Goal: Task Accomplishment & Management: Complete application form

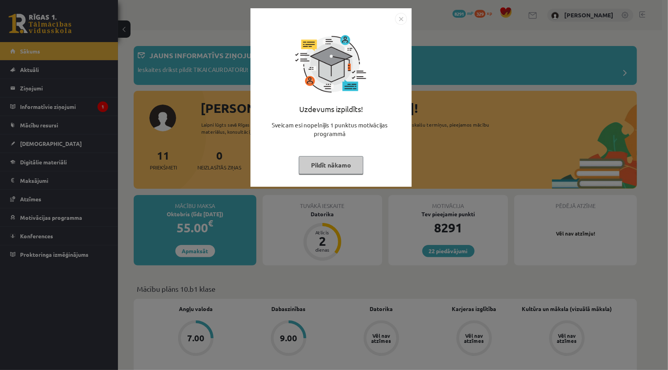
click at [406, 16] on img "Close" at bounding box center [401, 19] width 12 height 12
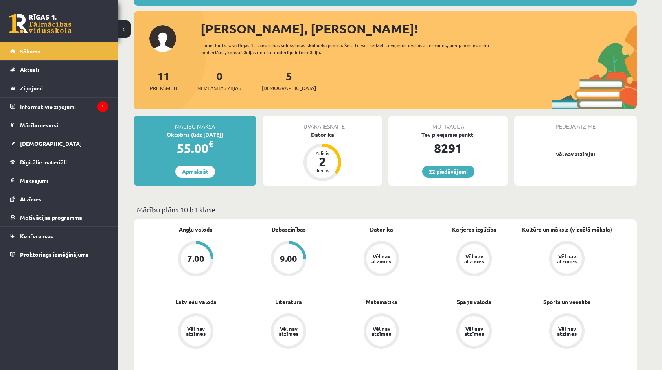
scroll to position [79, 0]
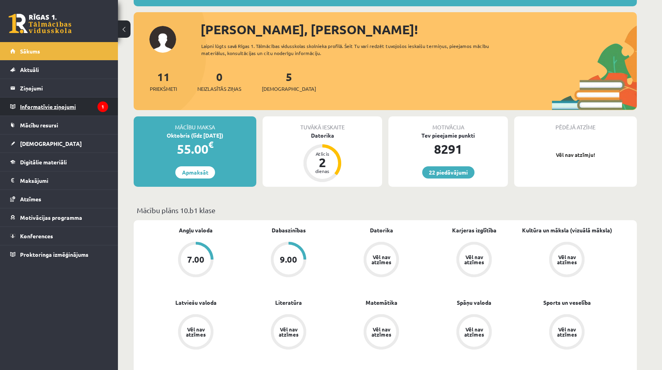
click at [35, 112] on legend "Informatīvie ziņojumi 1" at bounding box center [64, 106] width 88 height 18
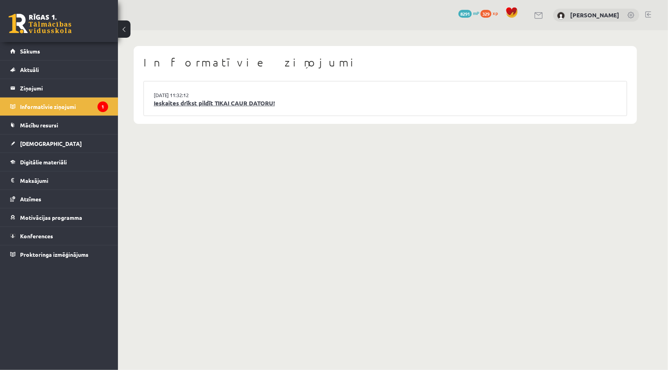
click at [173, 105] on link "Ieskaites drīkst pildīt TIKAI CAUR DATORU!" at bounding box center [385, 103] width 463 height 9
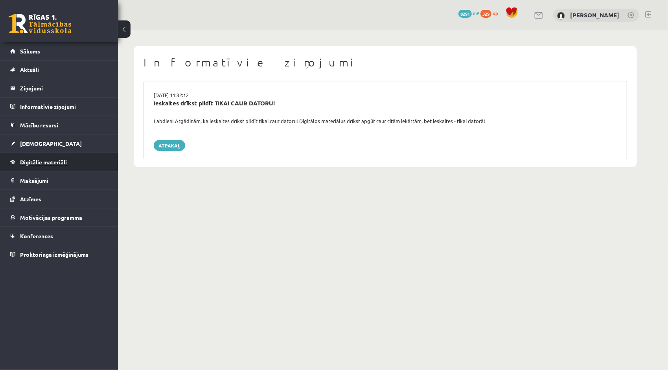
click at [55, 158] on span "Digitālie materiāli" at bounding box center [43, 161] width 47 height 7
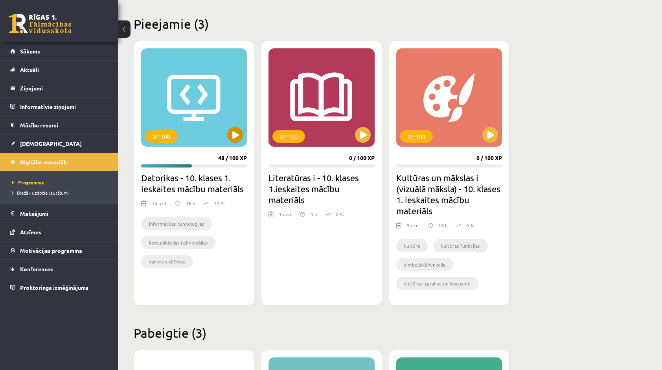
scroll to position [157, 0]
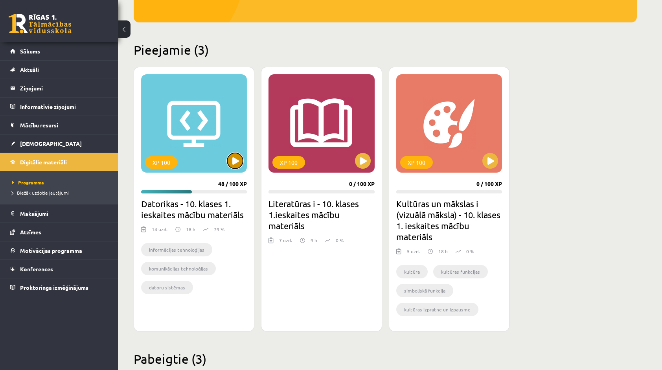
click at [229, 158] on button at bounding box center [235, 161] width 16 height 16
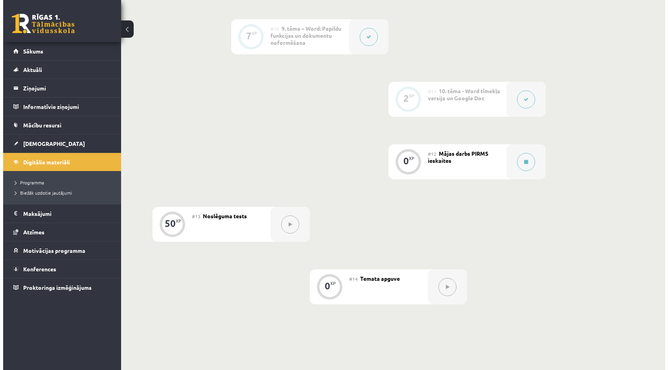
scroll to position [786, 0]
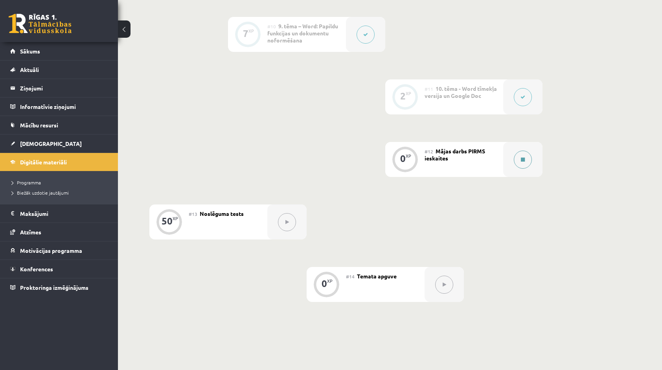
click at [522, 165] on button at bounding box center [523, 159] width 18 height 18
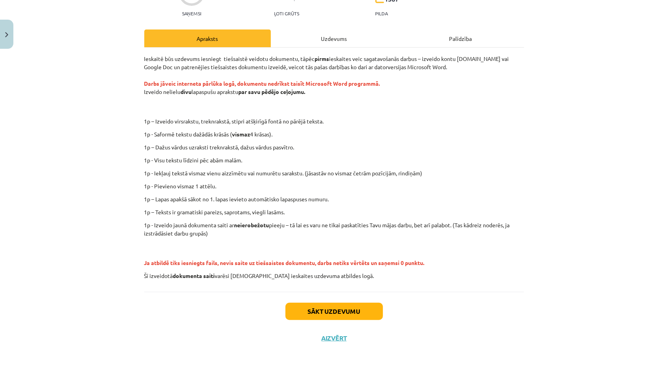
scroll to position [86, 0]
click at [367, 308] on button "Sākt uzdevumu" at bounding box center [333, 310] width 97 height 17
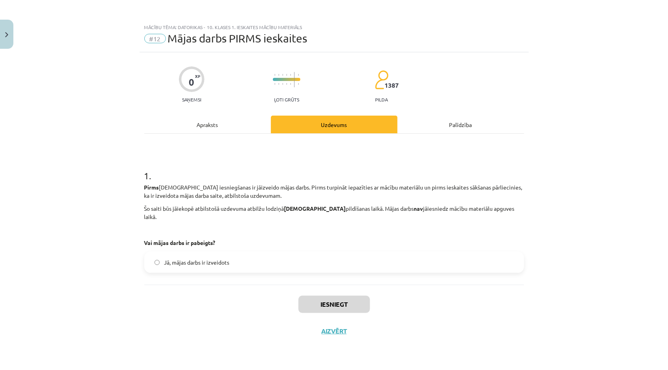
click at [198, 258] on label "Jā, mājas darbs ir izveidots" at bounding box center [334, 262] width 378 height 20
click at [320, 295] on button "Iesniegt" at bounding box center [334, 303] width 72 height 17
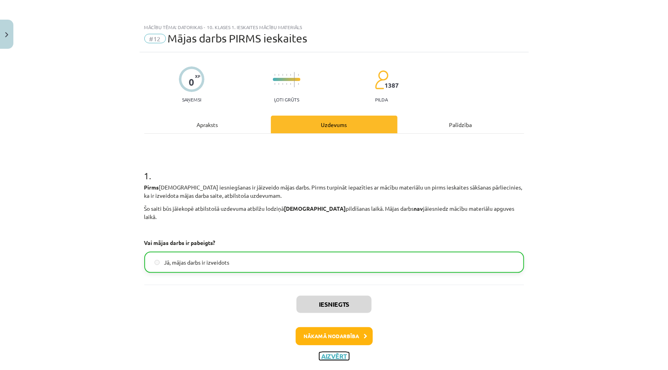
click at [332, 352] on button "Aizvērt" at bounding box center [334, 356] width 30 height 8
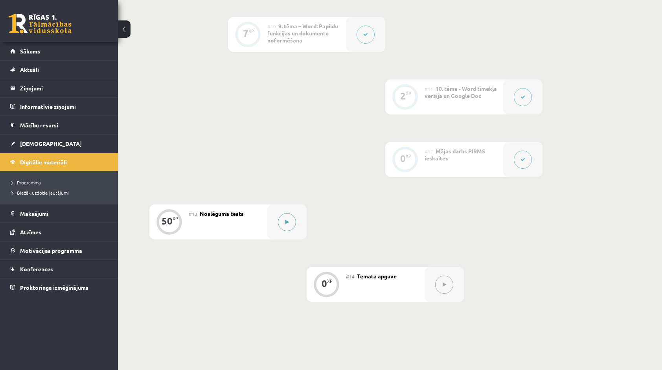
click at [284, 228] on button at bounding box center [287, 222] width 18 height 18
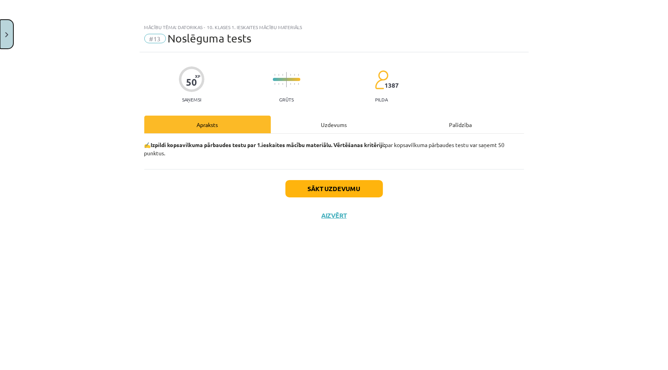
click at [7, 38] on button "Close" at bounding box center [6, 34] width 13 height 29
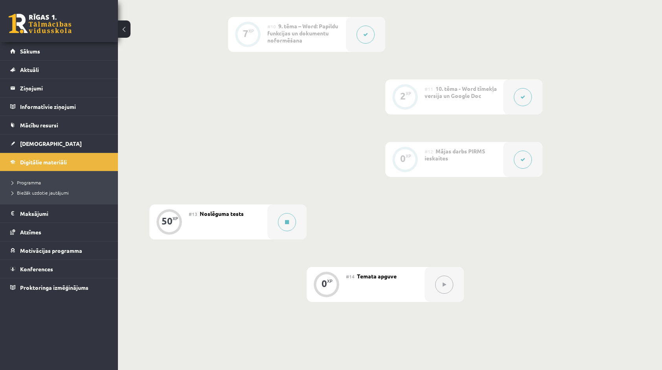
click at [523, 108] on div at bounding box center [522, 96] width 39 height 35
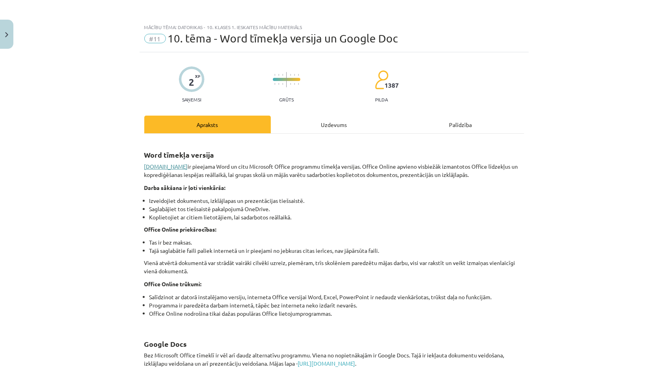
click at [156, 163] on link "www.office.com" at bounding box center [166, 166] width 44 height 7
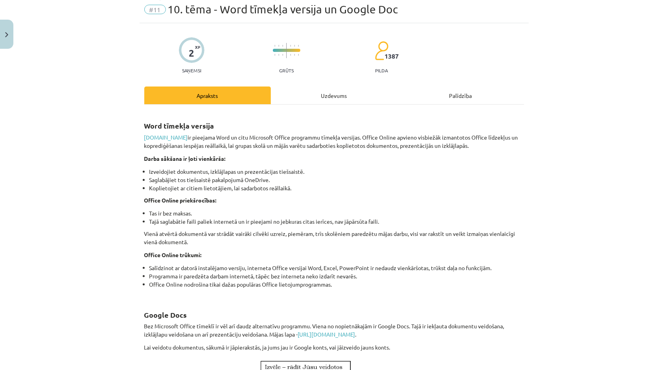
scroll to position [20, 0]
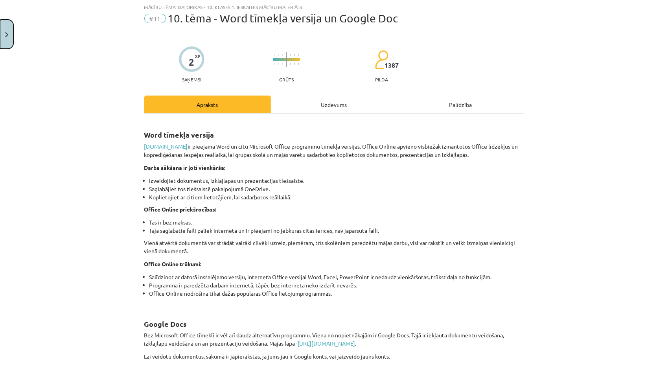
click at [7, 43] on button "Close" at bounding box center [6, 34] width 13 height 29
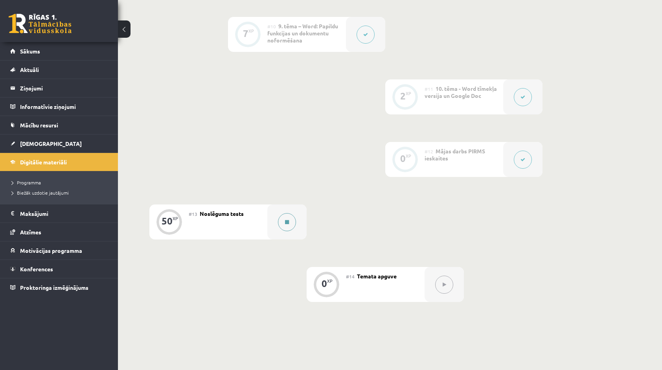
click at [286, 211] on div at bounding box center [286, 221] width 39 height 35
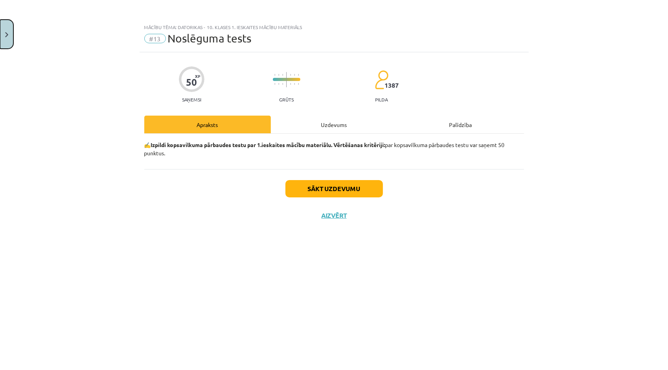
click at [9, 31] on button "Close" at bounding box center [6, 34] width 13 height 29
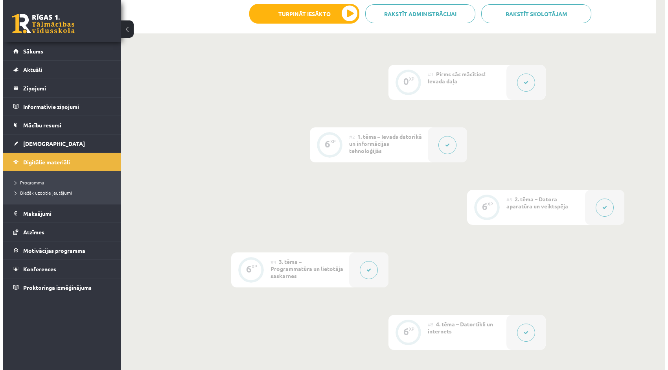
scroll to position [118, 0]
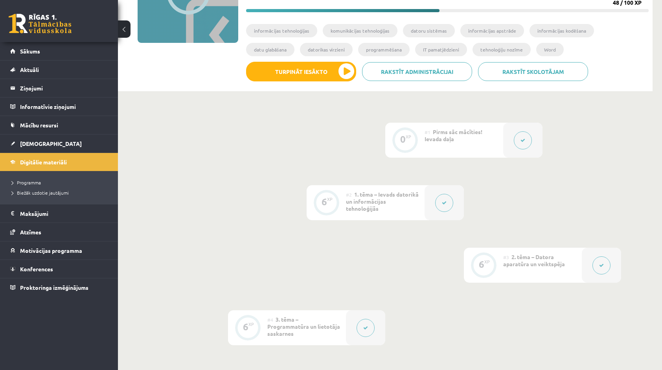
click at [451, 199] on button at bounding box center [444, 203] width 18 height 18
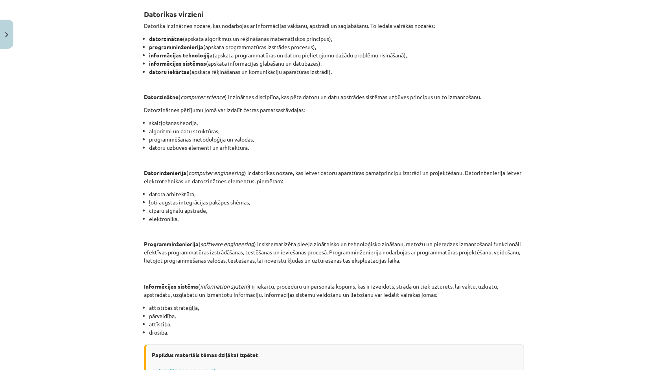
scroll to position [157, 0]
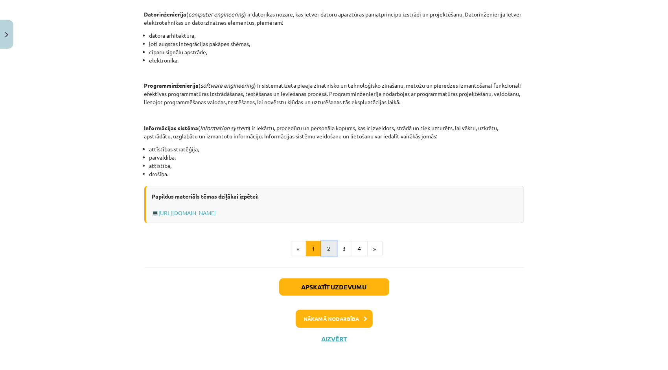
click at [321, 252] on button "2" at bounding box center [329, 249] width 16 height 16
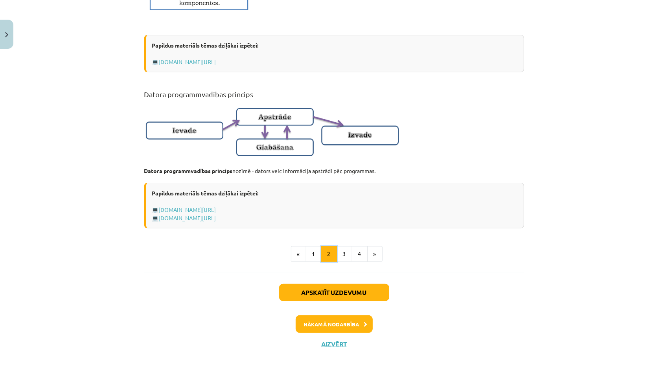
scroll to position [466, 0]
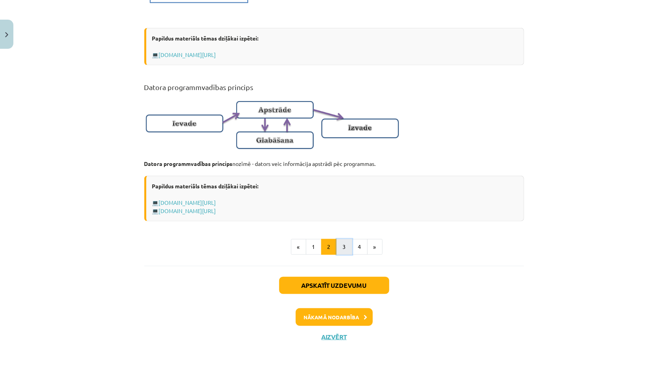
click at [337, 251] on button "3" at bounding box center [344, 247] width 16 height 16
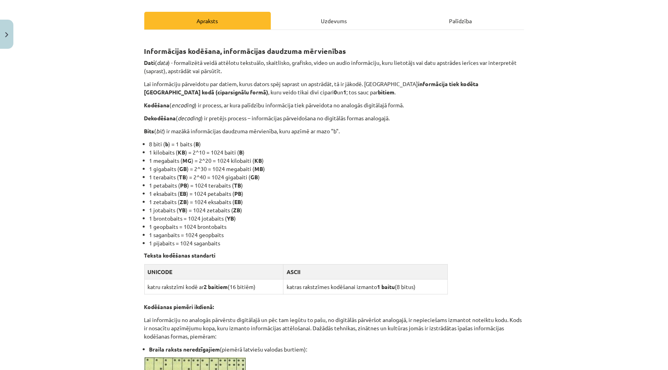
scroll to position [101, 0]
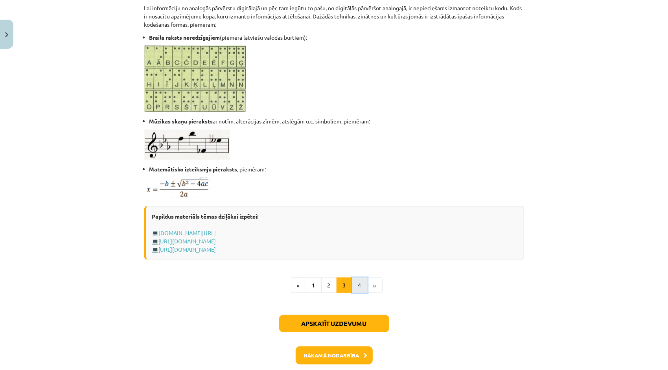
click at [353, 279] on button "4" at bounding box center [360, 285] width 16 height 16
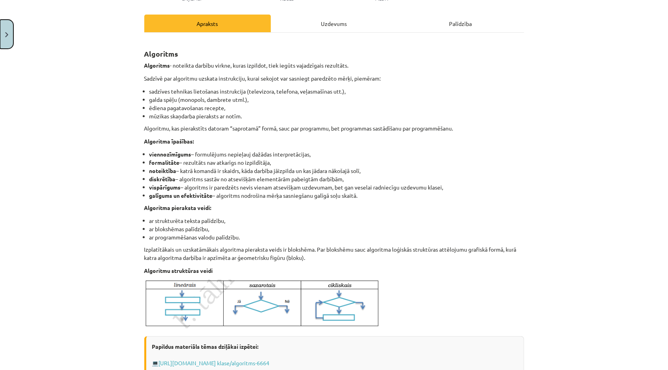
click at [10, 26] on button "Close" at bounding box center [6, 34] width 13 height 29
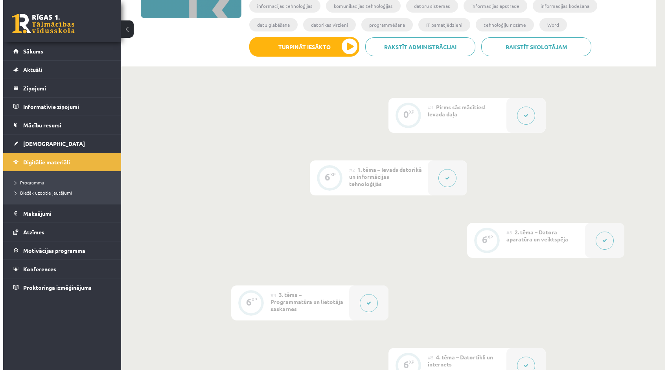
scroll to position [196, 0]
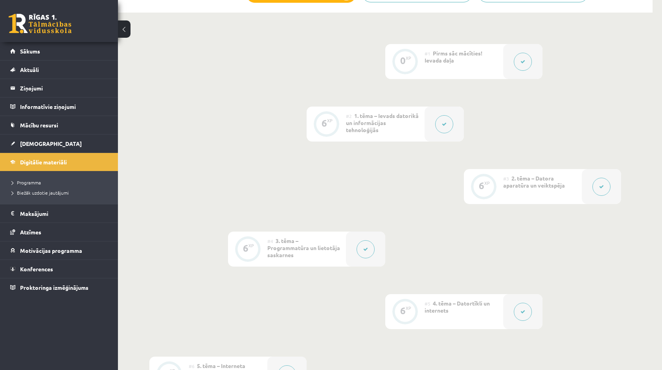
click at [599, 186] on icon at bounding box center [601, 186] width 5 height 5
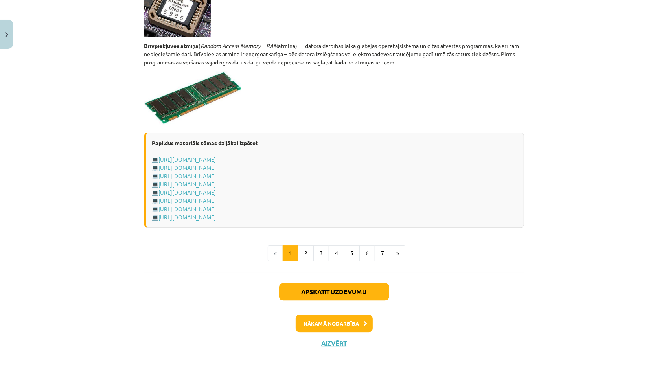
scroll to position [1337, 0]
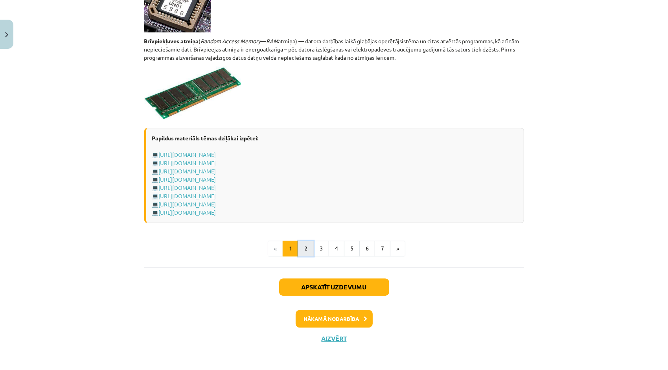
click at [306, 247] on button "2" at bounding box center [306, 248] width 16 height 16
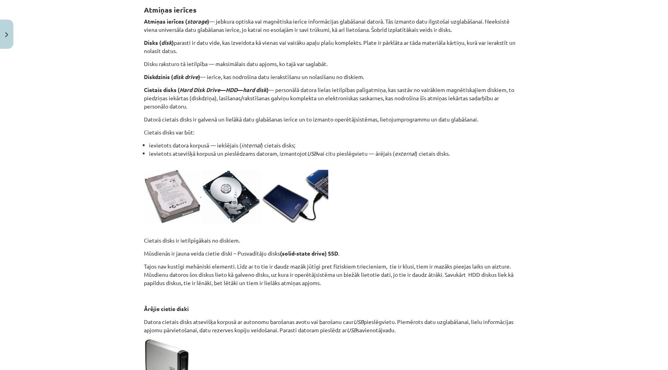
scroll to position [140, 0]
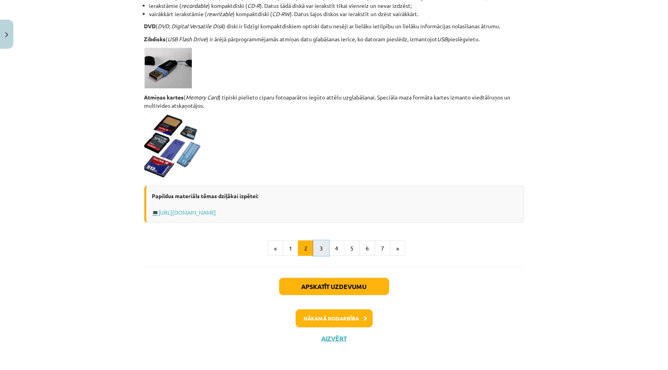
click at [322, 252] on button "3" at bounding box center [321, 248] width 16 height 16
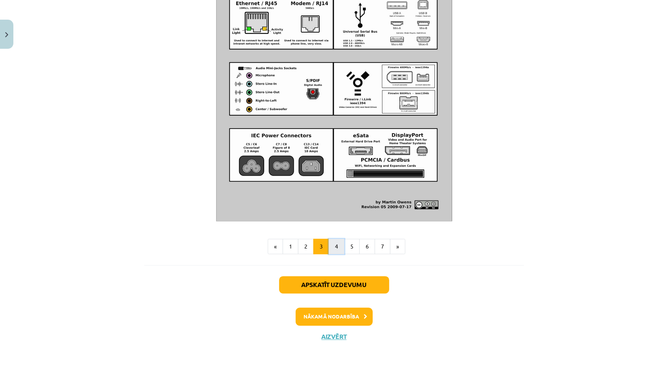
click at [331, 249] on button "4" at bounding box center [337, 247] width 16 height 16
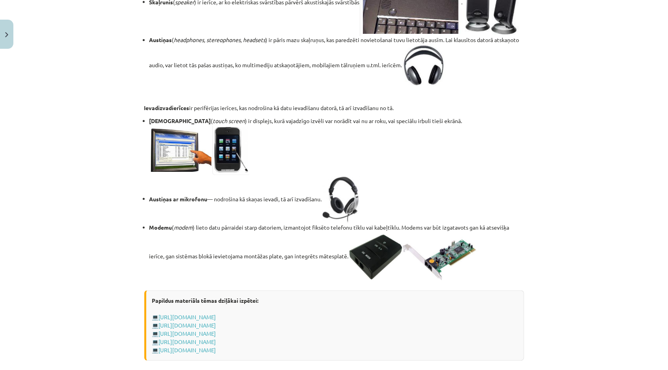
scroll to position [1127, 0]
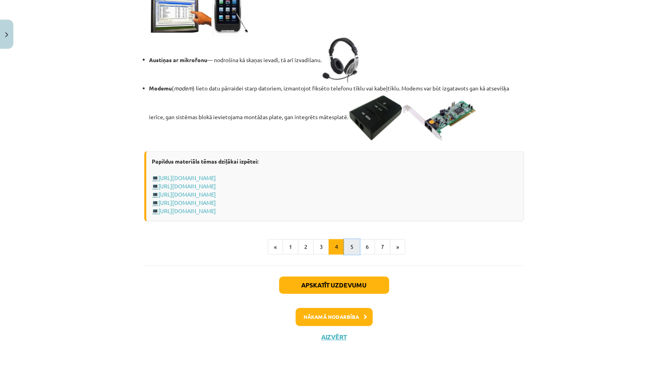
click at [352, 244] on button "5" at bounding box center [352, 247] width 16 height 16
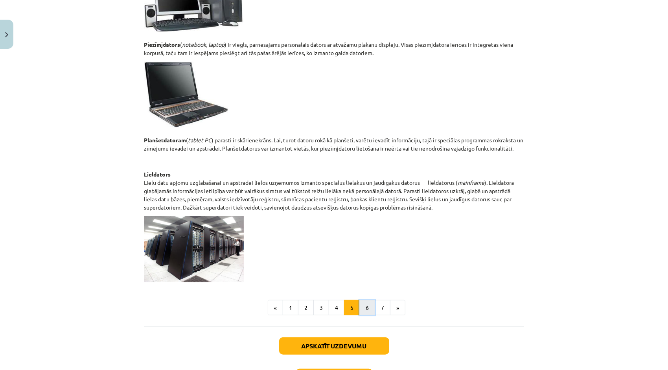
click at [360, 303] on button "6" at bounding box center [367, 308] width 16 height 16
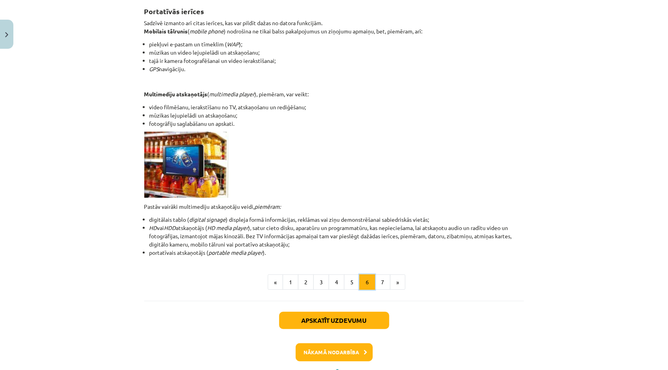
scroll to position [140, 0]
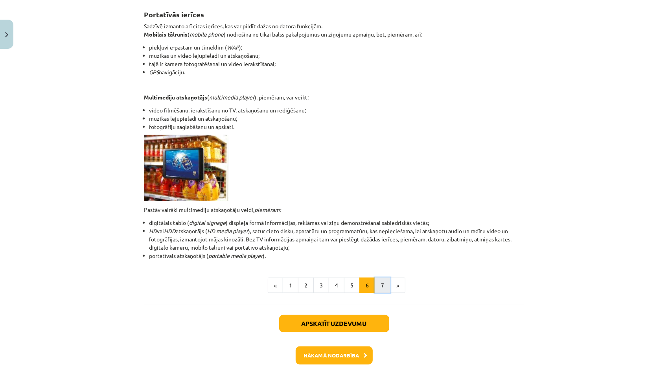
click at [377, 286] on button "7" at bounding box center [382, 285] width 16 height 16
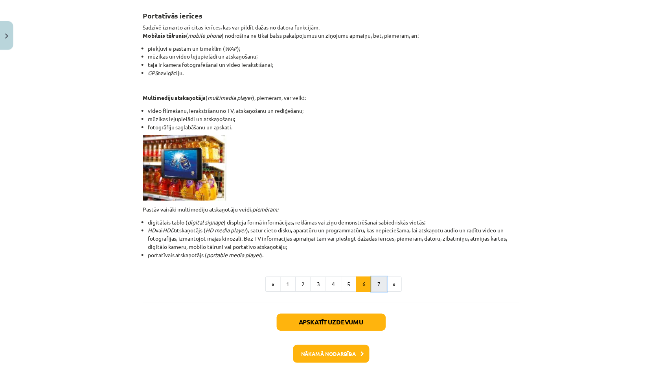
scroll to position [112, 0]
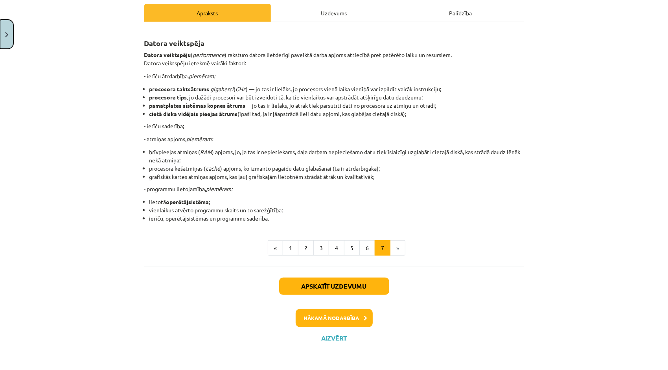
click at [1, 28] on button "Close" at bounding box center [6, 34] width 13 height 29
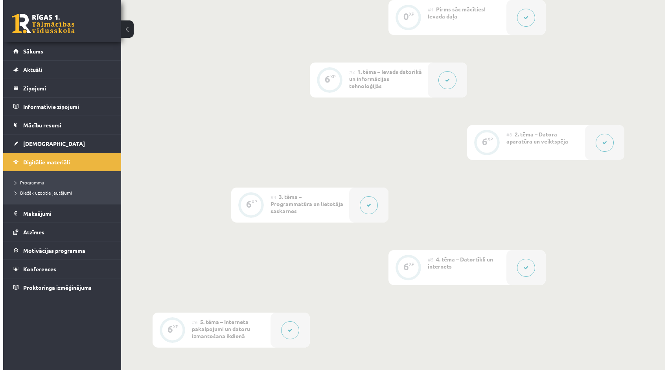
scroll to position [275, 0]
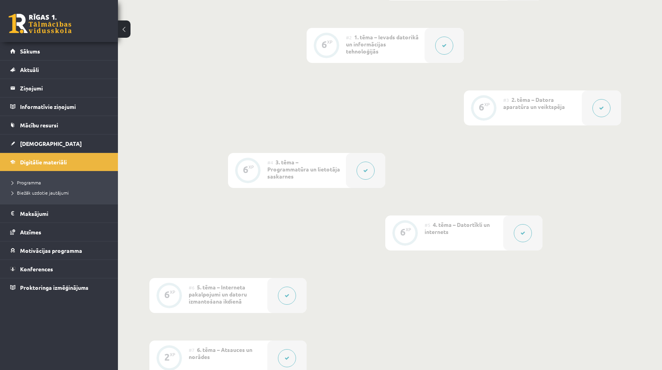
click at [363, 168] on icon at bounding box center [365, 170] width 5 height 5
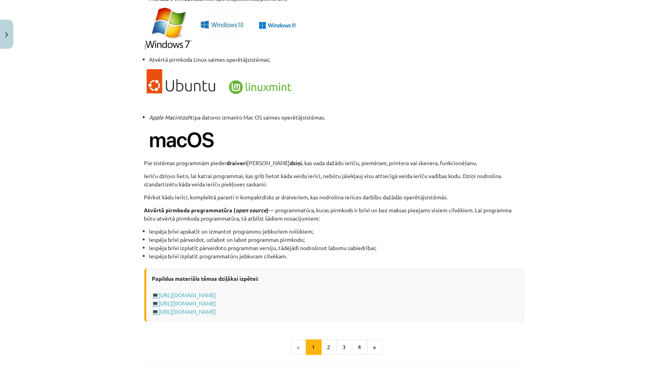
scroll to position [747, 0]
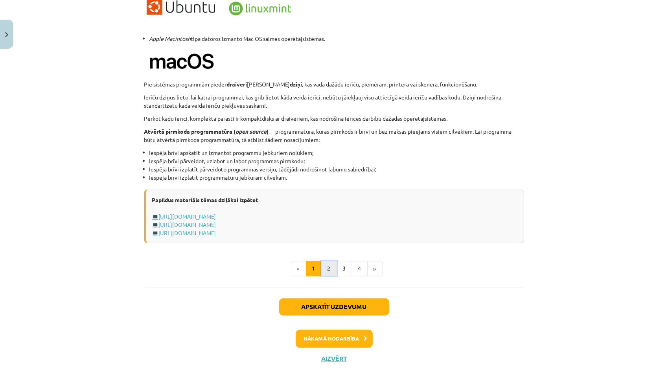
click at [329, 265] on button "2" at bounding box center [329, 269] width 16 height 16
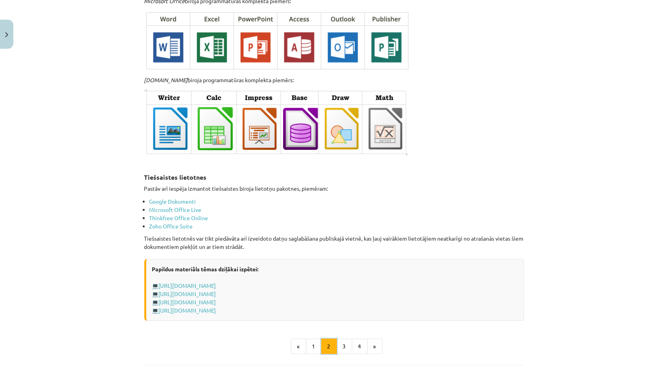
scroll to position [1241, 0]
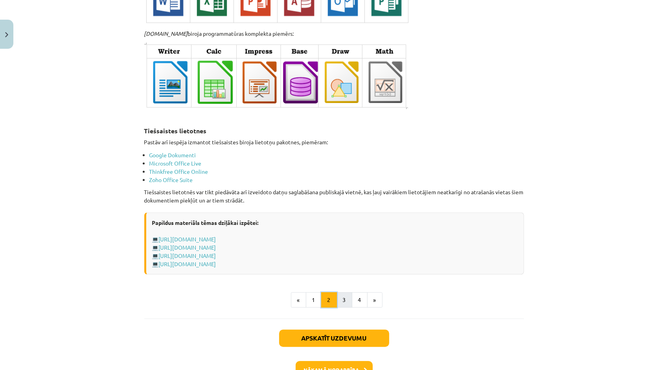
click at [334, 299] on ul "« 1 2 3 4 »" at bounding box center [334, 300] width 380 height 16
click at [336, 299] on button "3" at bounding box center [344, 300] width 16 height 16
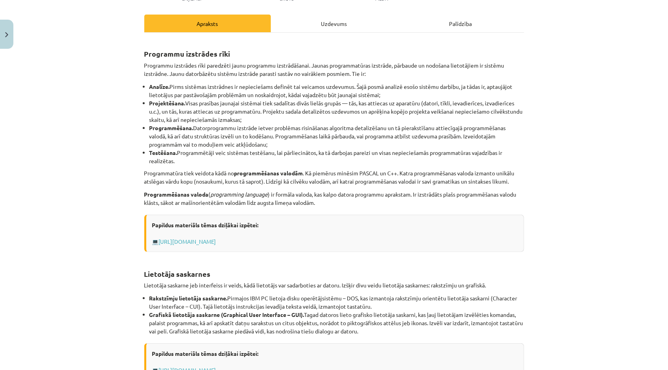
scroll to position [258, 0]
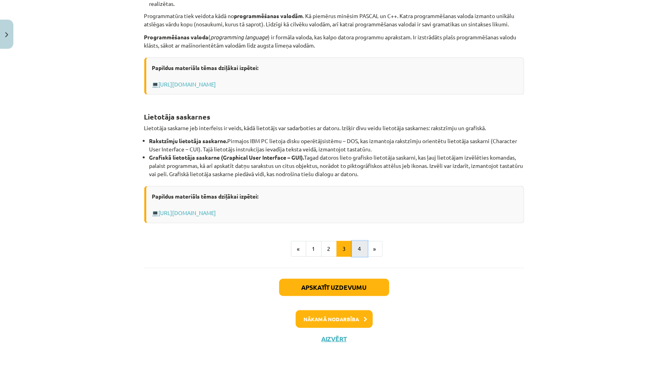
click at [352, 247] on button "4" at bounding box center [360, 249] width 16 height 16
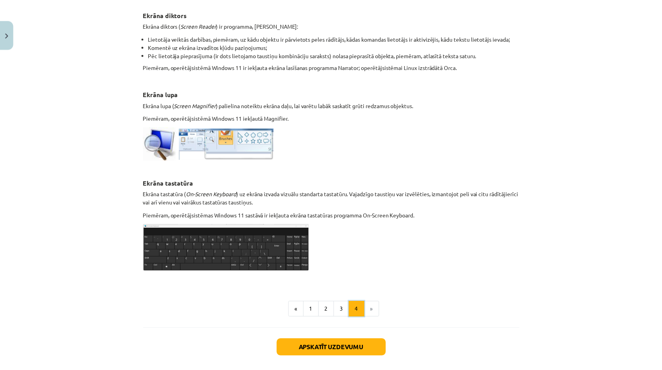
scroll to position [365, 0]
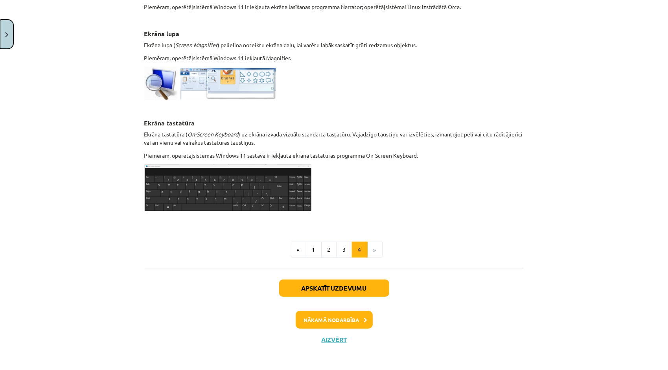
click at [4, 39] on button "Close" at bounding box center [6, 34] width 13 height 29
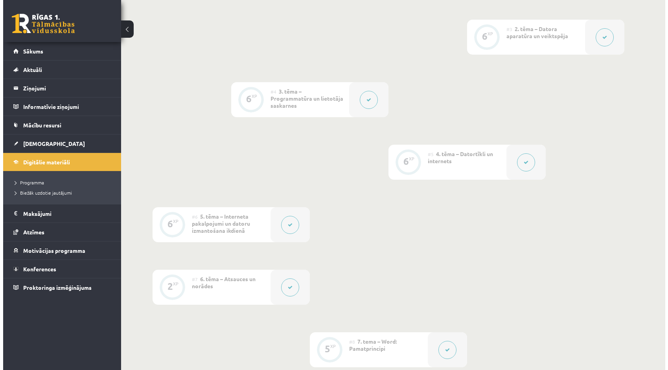
scroll to position [354, 0]
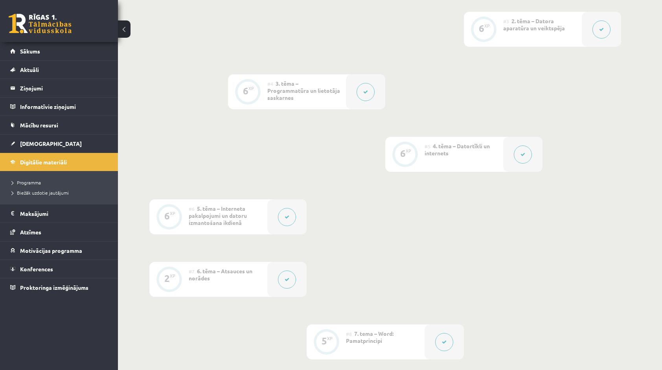
click at [515, 152] on button at bounding box center [523, 154] width 18 height 18
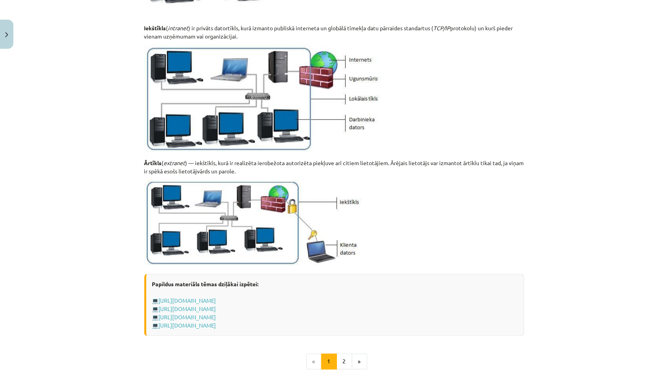
scroll to position [784, 0]
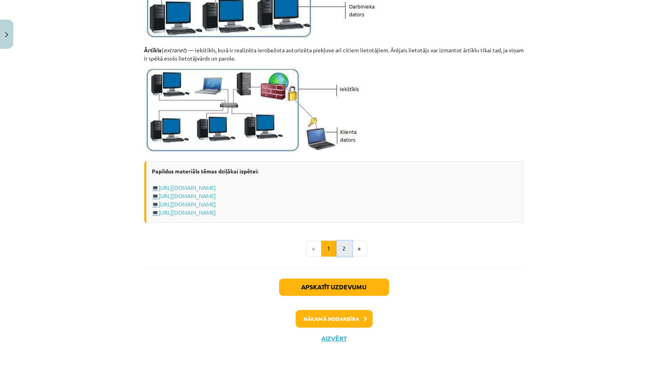
click at [345, 242] on button "2" at bounding box center [344, 249] width 16 height 16
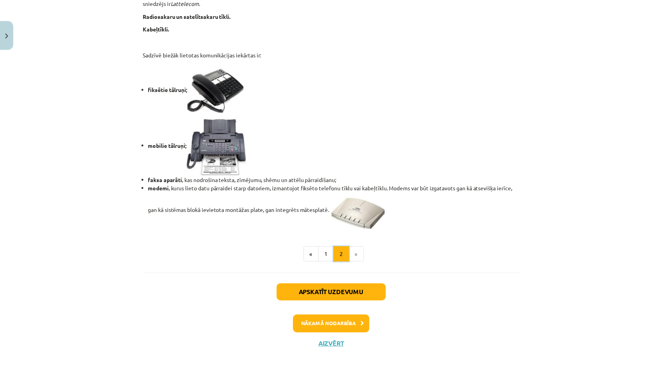
scroll to position [619, 0]
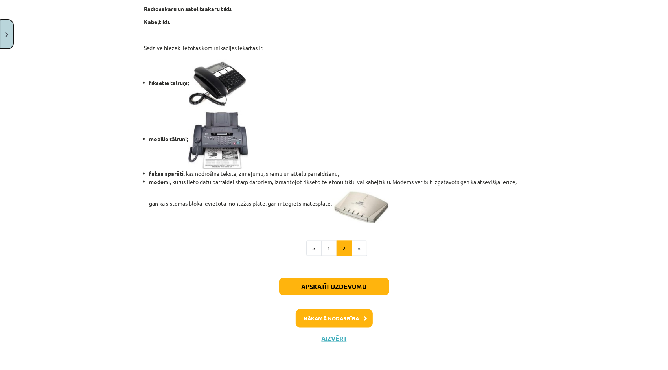
click at [2, 42] on button "Close" at bounding box center [6, 34] width 13 height 29
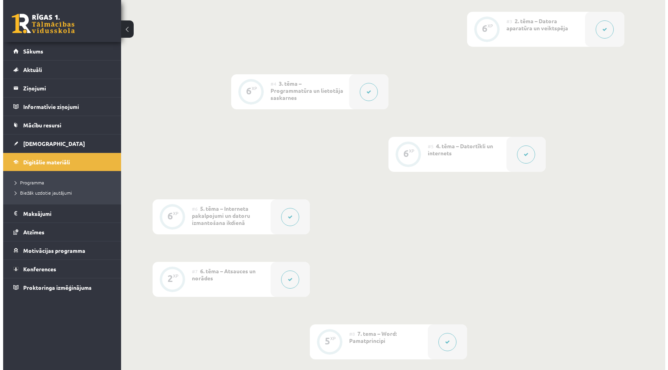
scroll to position [472, 0]
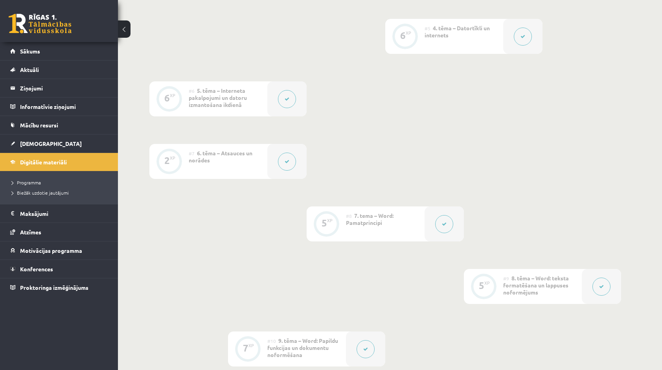
click at [292, 102] on button at bounding box center [287, 99] width 18 height 18
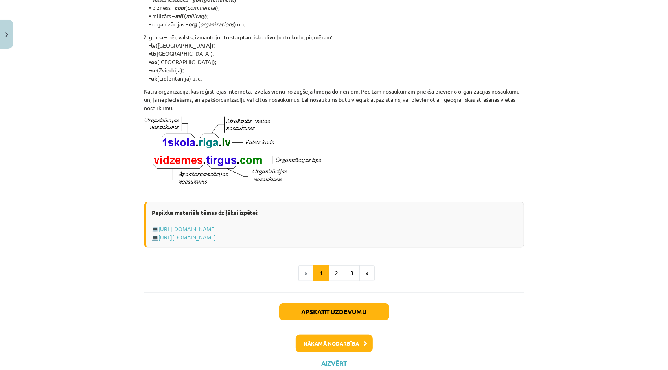
scroll to position [354, 0]
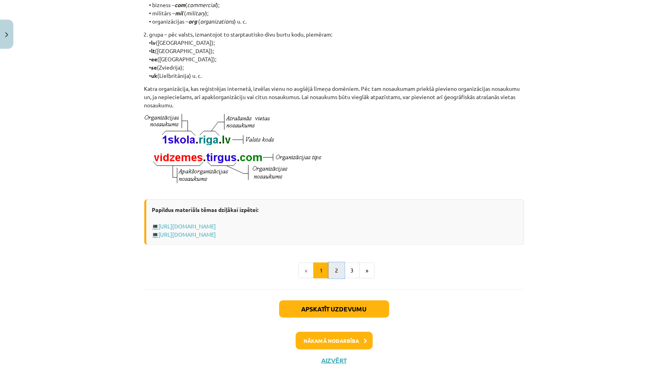
click at [335, 274] on button "2" at bounding box center [337, 270] width 16 height 16
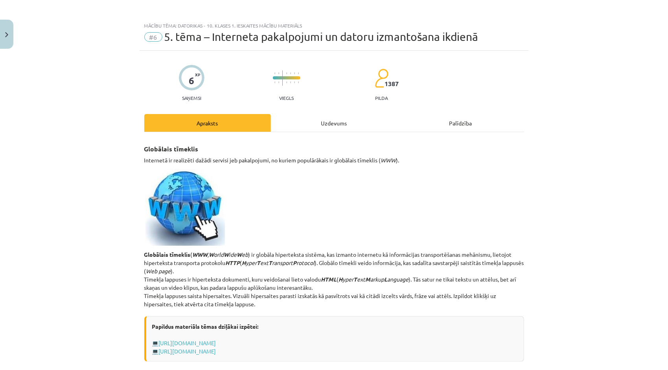
scroll to position [0, 0]
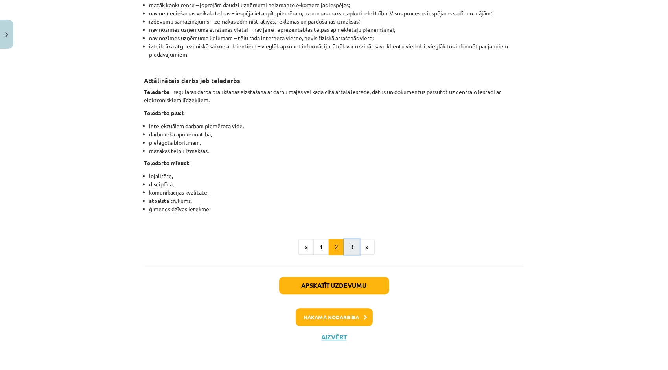
click at [350, 248] on button "3" at bounding box center [352, 247] width 16 height 16
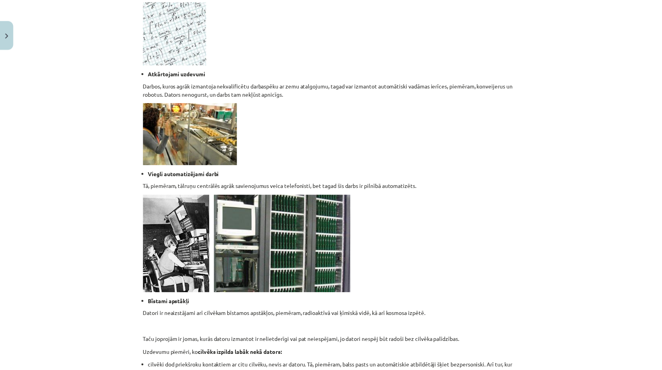
scroll to position [690, 0]
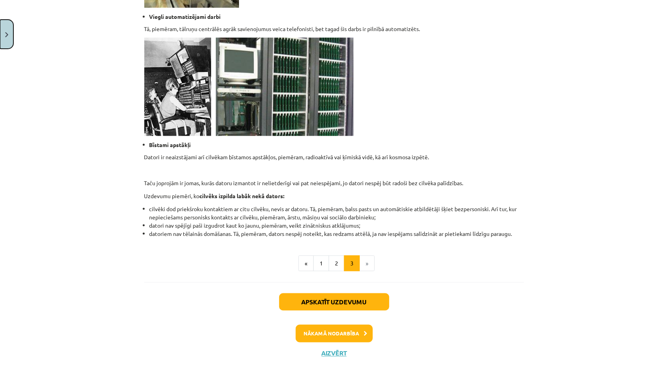
click at [6, 33] on img "Close" at bounding box center [6, 34] width 3 height 5
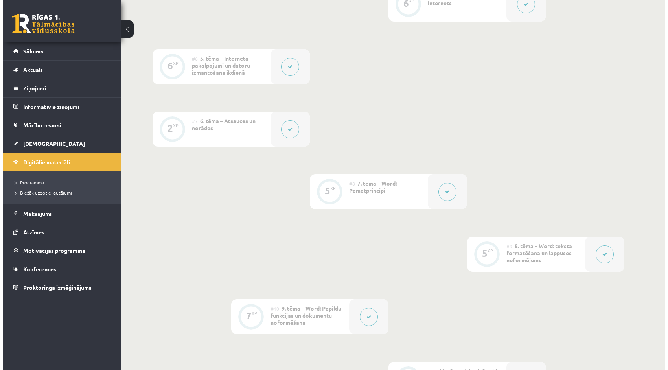
scroll to position [511, 0]
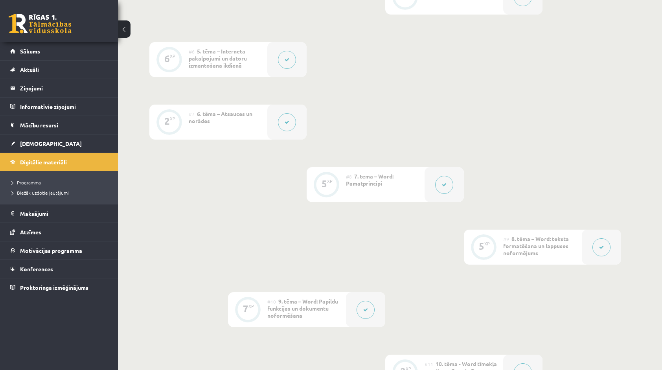
click at [293, 124] on button at bounding box center [287, 122] width 18 height 18
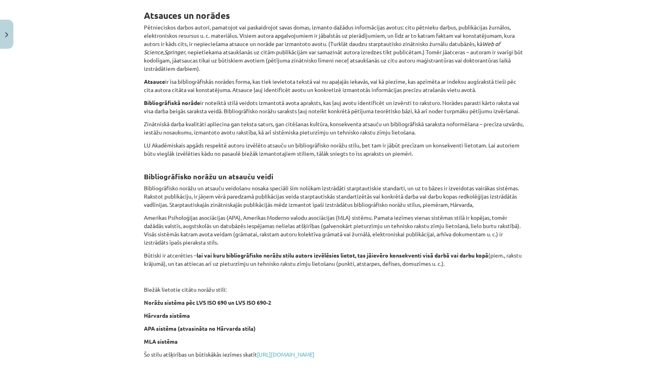
scroll to position [138, 0]
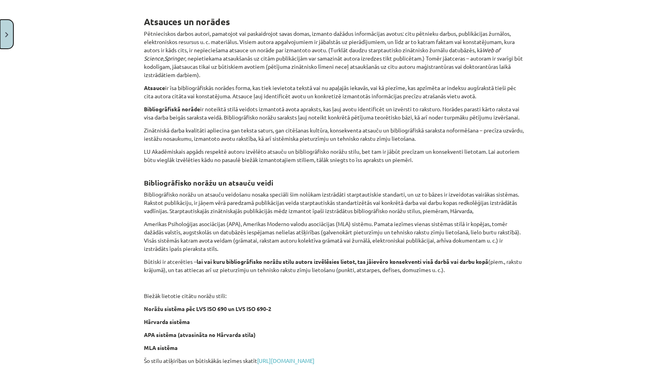
click at [6, 31] on button "Close" at bounding box center [6, 34] width 13 height 29
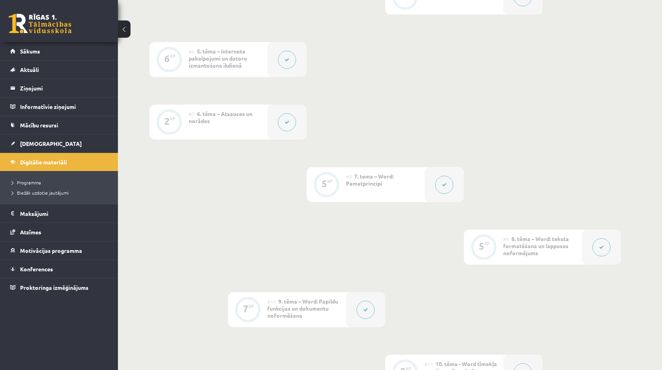
click at [435, 180] on div at bounding box center [443, 184] width 39 height 35
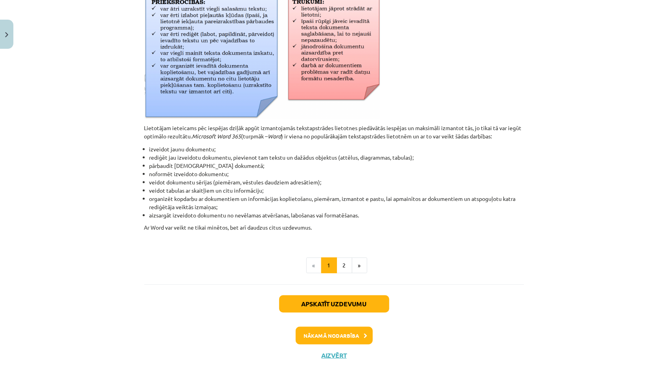
scroll to position [308, 0]
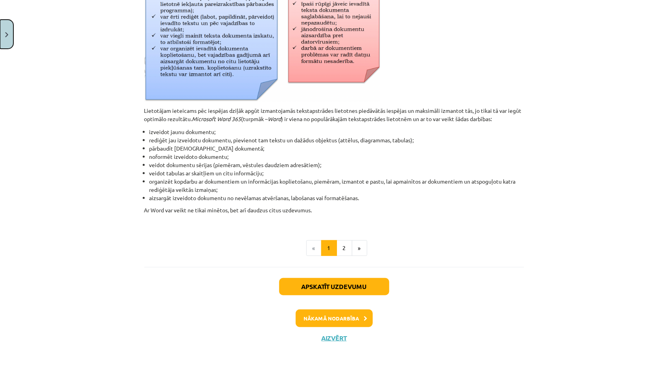
click at [10, 30] on button "Close" at bounding box center [6, 34] width 13 height 29
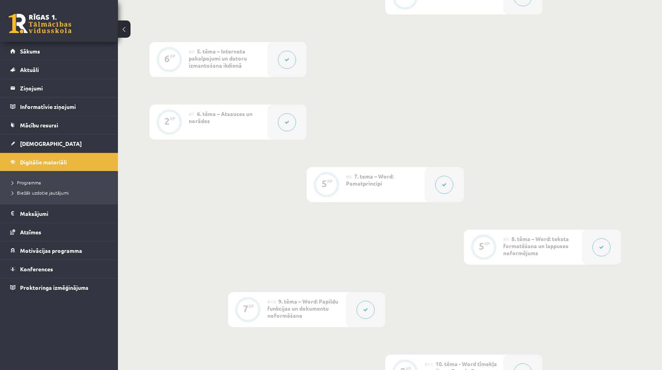
click at [441, 185] on button at bounding box center [444, 185] width 18 height 18
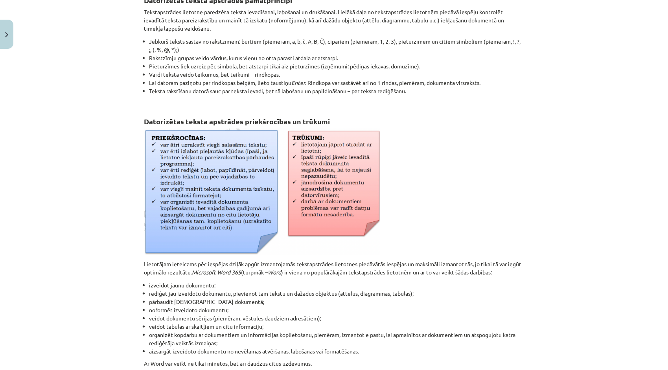
scroll to position [154, 0]
click at [3, 36] on button "Close" at bounding box center [6, 34] width 13 height 29
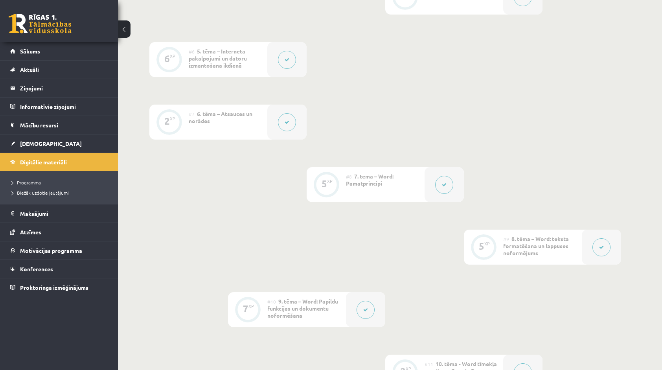
click at [597, 251] on button at bounding box center [601, 247] width 18 height 18
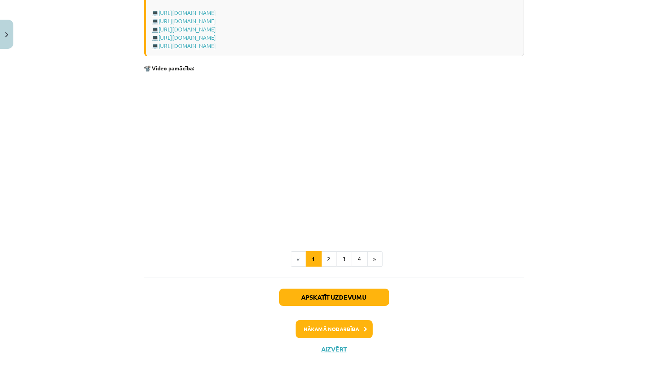
scroll to position [1514, 0]
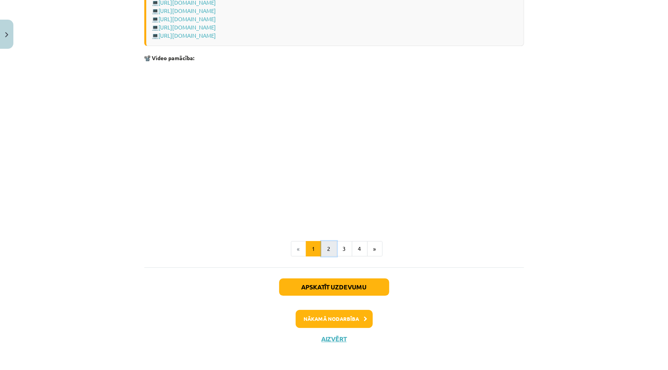
click at [325, 246] on button "2" at bounding box center [329, 249] width 16 height 16
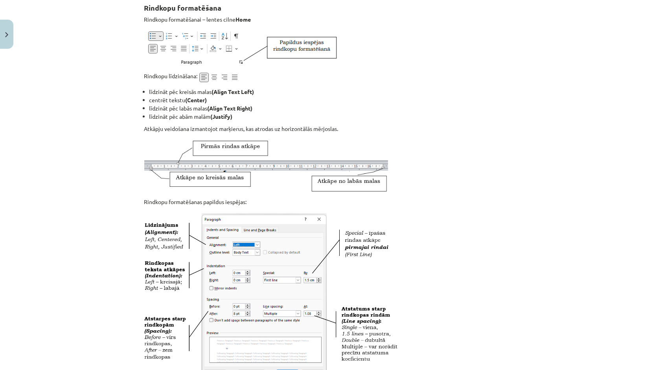
scroll to position [140, 0]
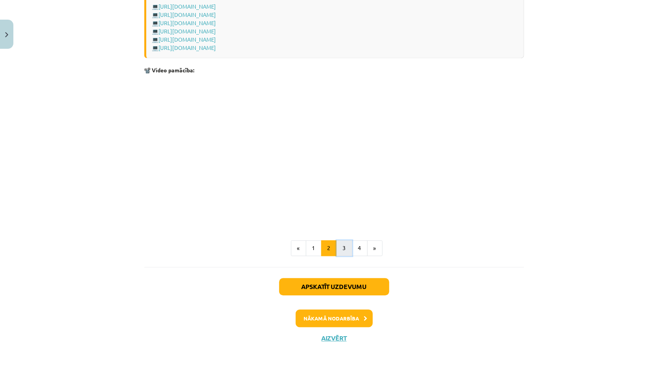
click at [337, 252] on button "3" at bounding box center [344, 248] width 16 height 16
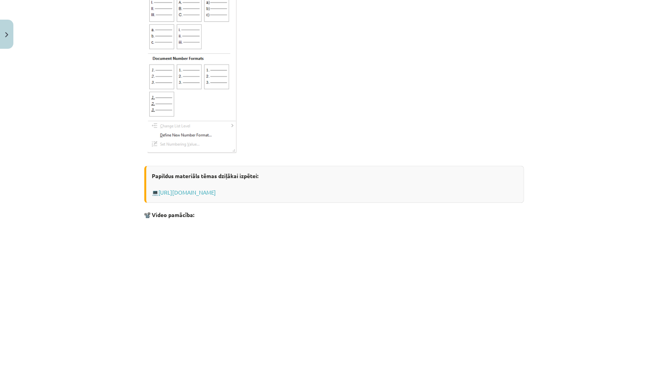
scroll to position [1228, 0]
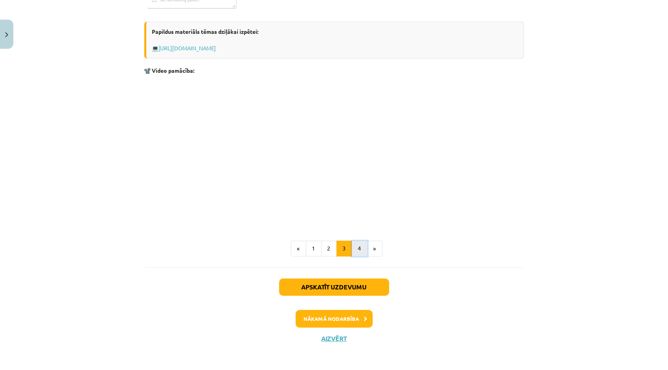
click at [352, 251] on button "4" at bounding box center [360, 248] width 16 height 16
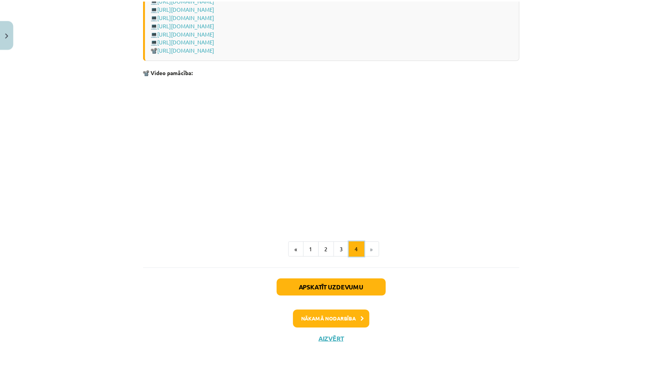
scroll to position [1116, 0]
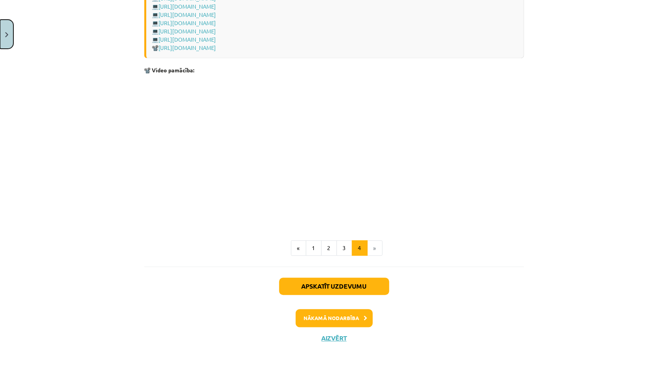
click at [3, 39] on button "Close" at bounding box center [6, 34] width 13 height 29
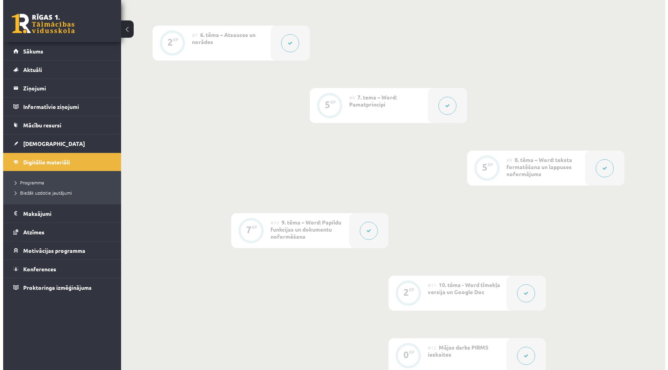
scroll to position [629, 0]
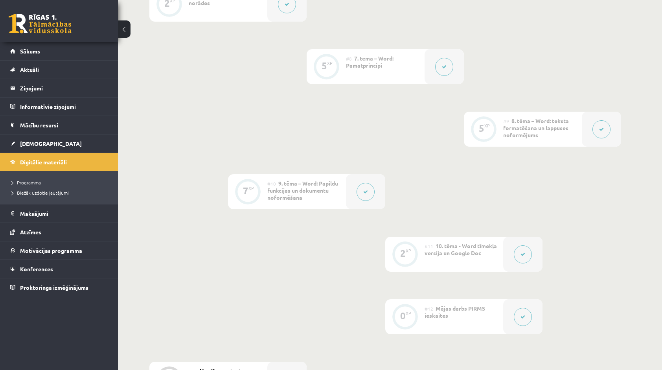
click at [363, 191] on button at bounding box center [365, 192] width 18 height 18
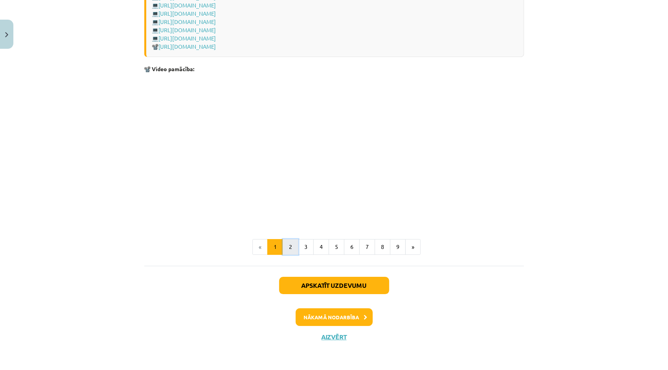
click at [294, 247] on button "2" at bounding box center [291, 247] width 16 height 16
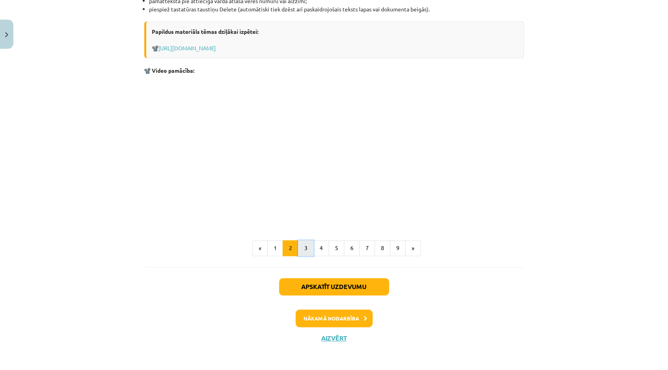
click at [298, 252] on button "3" at bounding box center [306, 248] width 16 height 16
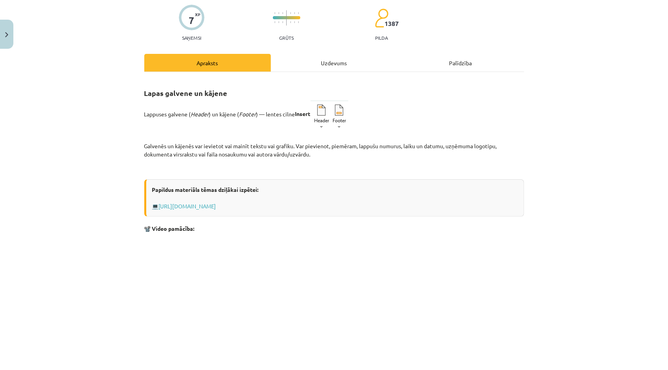
scroll to position [180, 0]
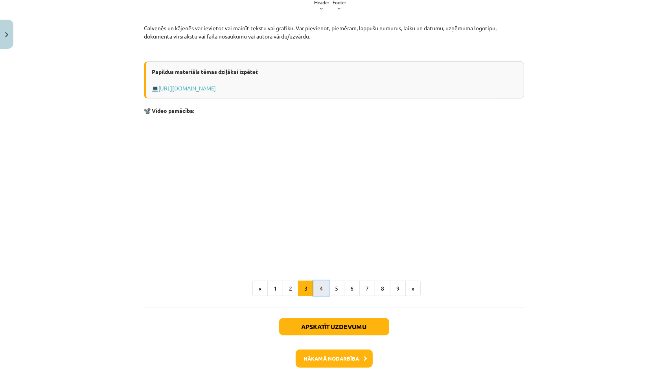
click at [318, 290] on button "4" at bounding box center [321, 289] width 16 height 16
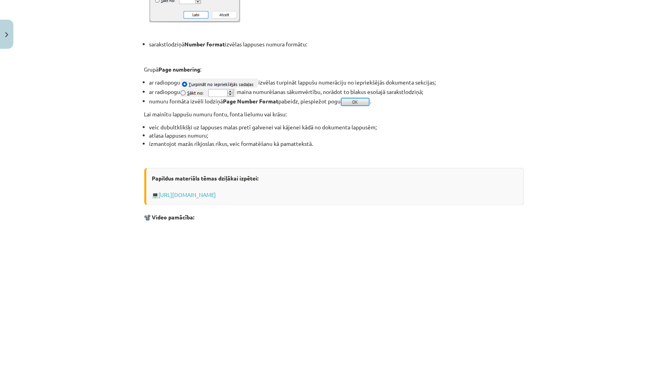
scroll to position [679, 0]
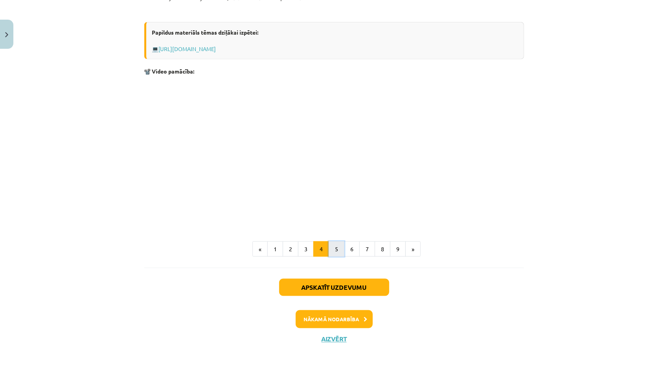
click at [336, 250] on button "5" at bounding box center [337, 249] width 16 height 16
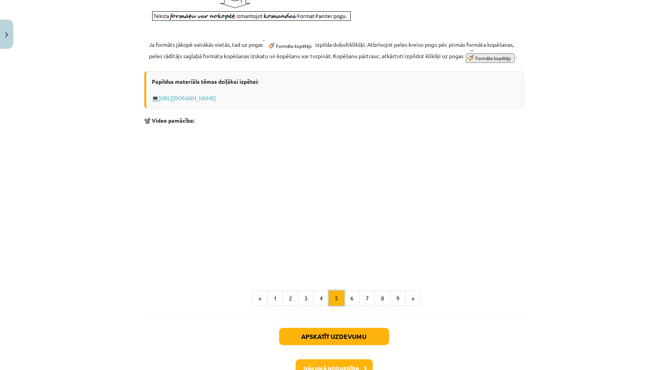
scroll to position [432, 0]
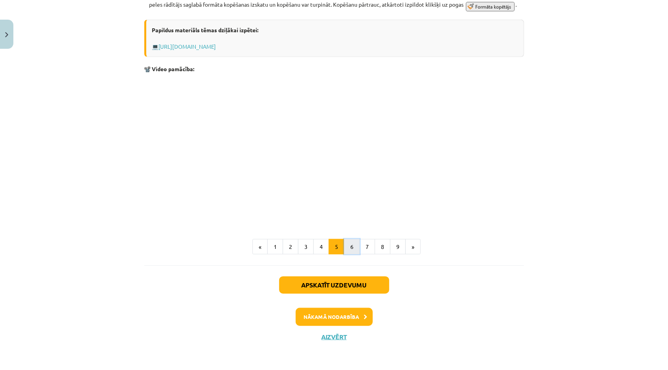
click at [347, 245] on button "6" at bounding box center [352, 247] width 16 height 16
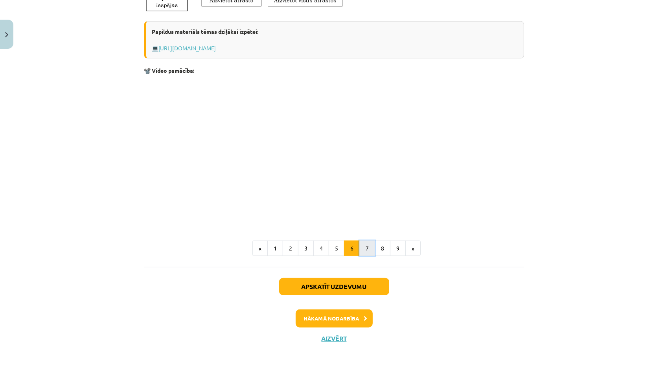
click at [359, 247] on button "7" at bounding box center [367, 248] width 16 height 16
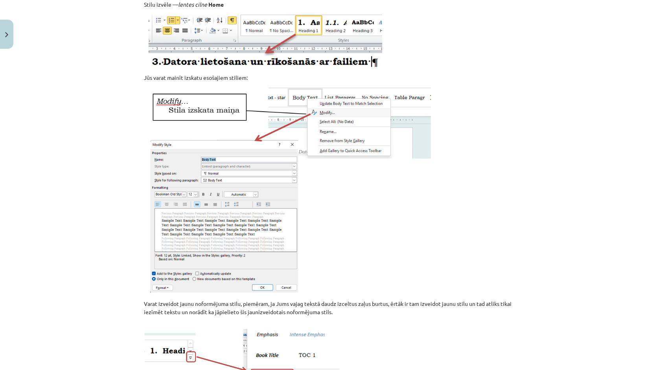
scroll to position [140, 0]
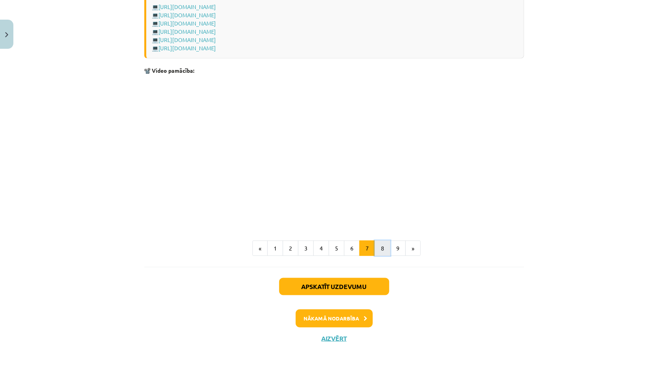
click at [374, 248] on button "8" at bounding box center [382, 248] width 16 height 16
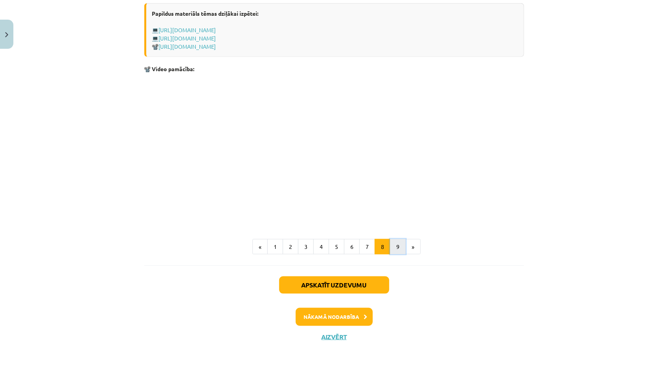
click at [394, 244] on button "9" at bounding box center [398, 247] width 16 height 16
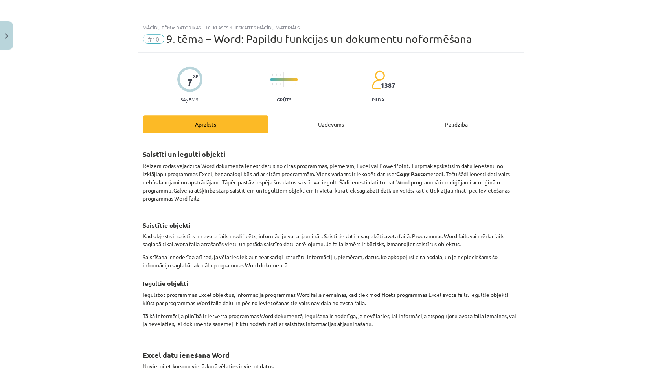
scroll to position [0, 0]
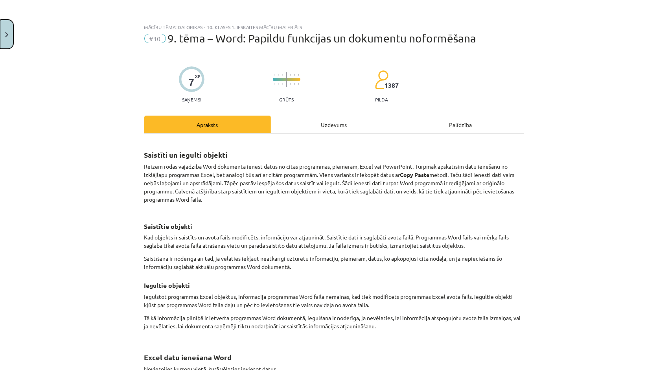
click at [1, 38] on button "Close" at bounding box center [6, 34] width 13 height 29
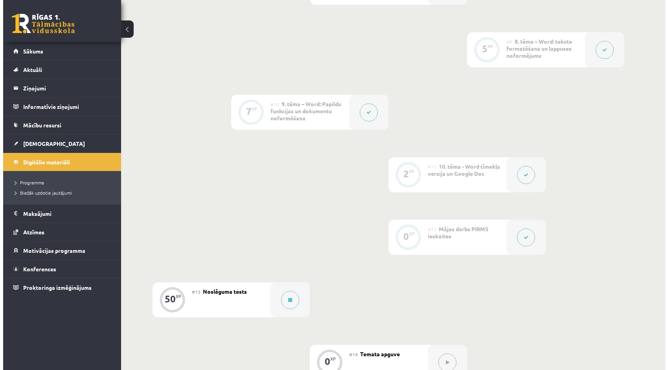
scroll to position [747, 0]
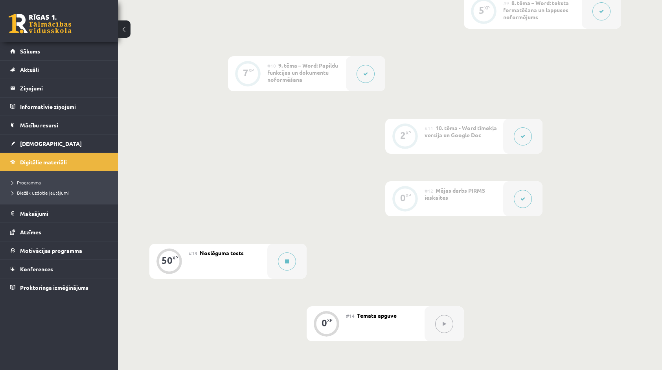
click at [527, 128] on button at bounding box center [523, 136] width 18 height 18
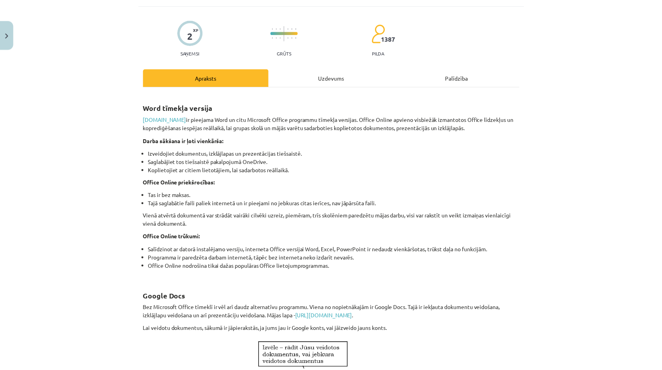
scroll to position [157, 0]
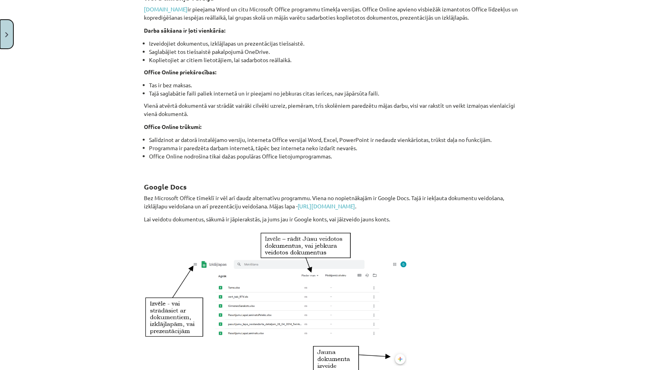
click at [6, 29] on button "Close" at bounding box center [6, 34] width 13 height 29
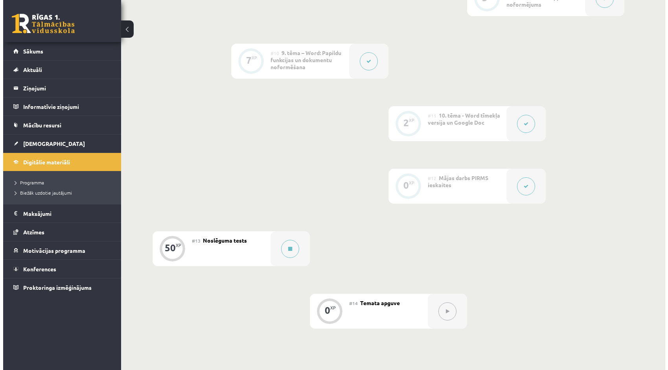
scroll to position [825, 0]
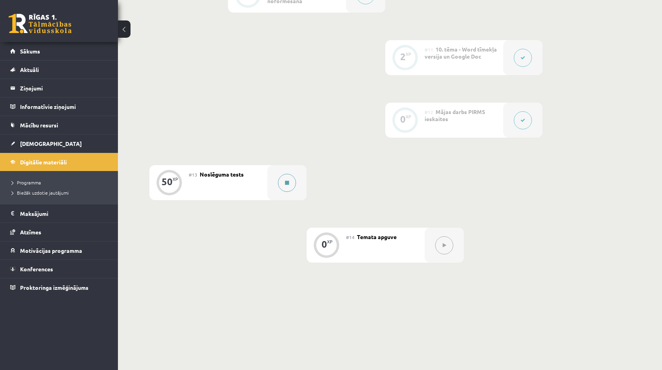
click at [291, 181] on button at bounding box center [287, 183] width 18 height 18
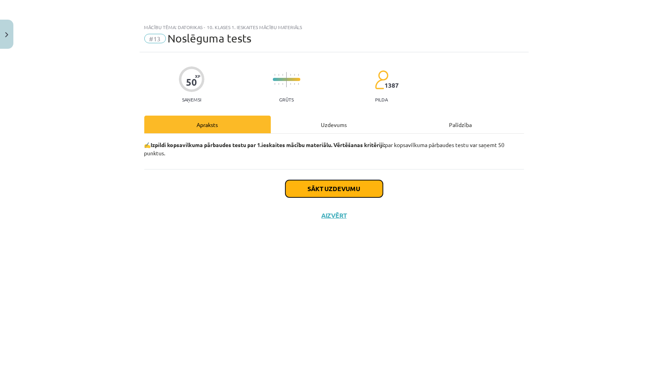
click at [293, 182] on button "Sākt uzdevumu" at bounding box center [333, 188] width 97 height 17
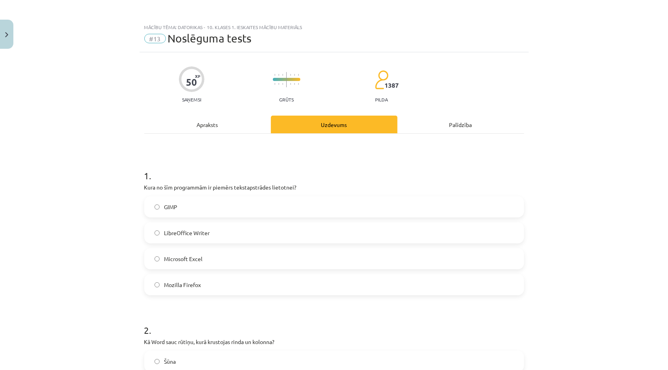
click at [181, 230] on span "LibreOffice Writer" at bounding box center [187, 233] width 46 height 8
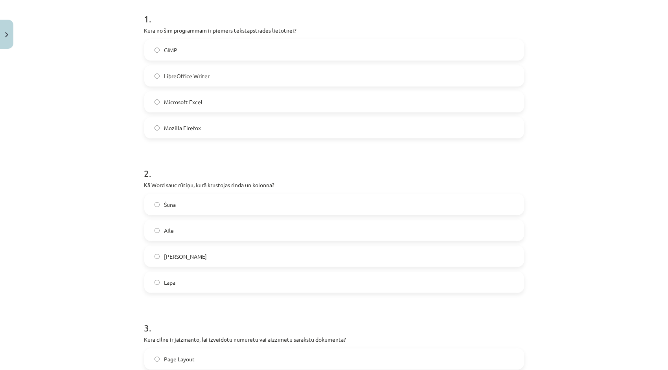
scroll to position [157, 0]
click at [182, 251] on label "Krustiņš" at bounding box center [334, 256] width 378 height 20
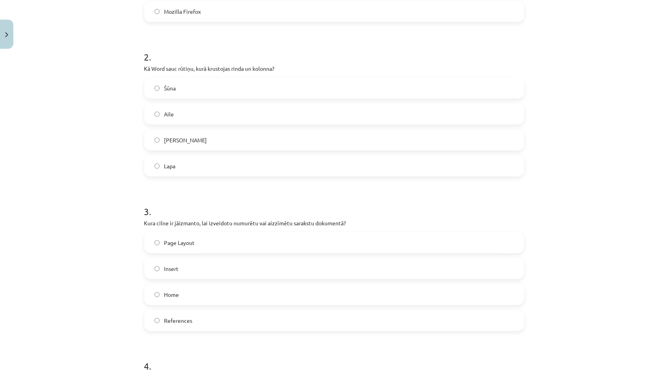
scroll to position [275, 0]
click at [304, 242] on label "Page Layout" at bounding box center [334, 241] width 378 height 20
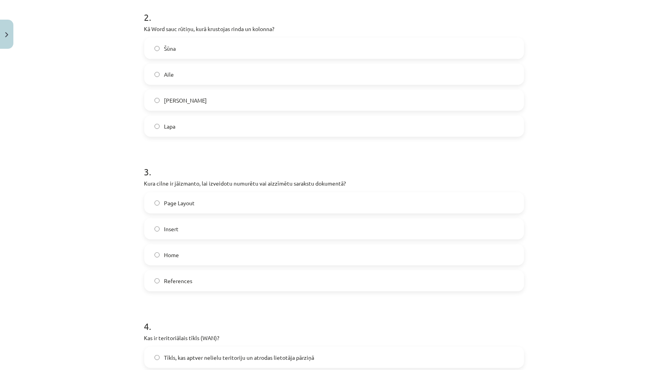
scroll to position [314, 0]
click at [216, 257] on label "Home" at bounding box center [334, 253] width 378 height 20
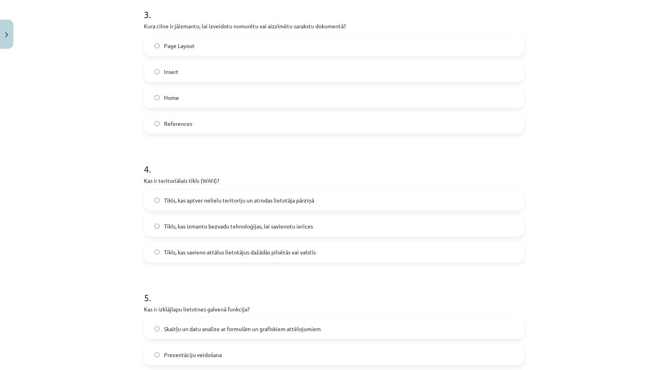
scroll to position [472, 0]
click at [201, 257] on label "Tīkls, kas savieno attālus lietotājus dažādās pilsētās vai valstīs" at bounding box center [334, 250] width 378 height 20
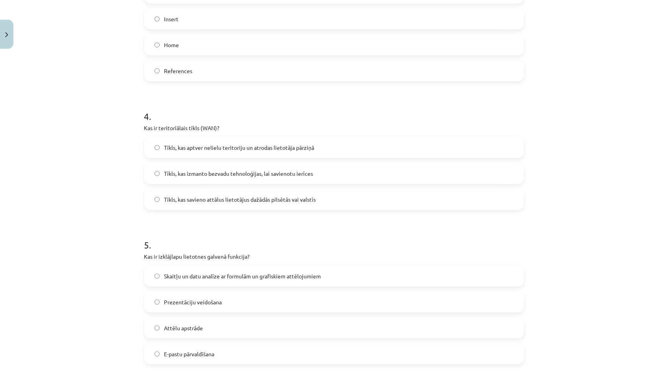
scroll to position [589, 0]
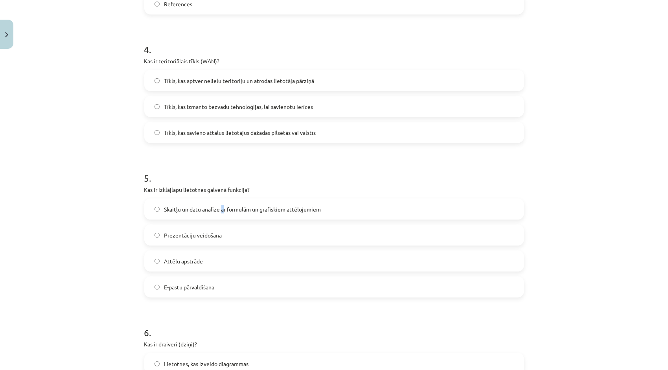
click at [218, 217] on label "Skaitļu un datu analīze ar formulām un grafiskiem attēlojumiem" at bounding box center [334, 209] width 378 height 20
click at [209, 211] on span "Skaitļu un datu analīze ar formulām un grafiskiem attēlojumiem" at bounding box center [242, 209] width 157 height 8
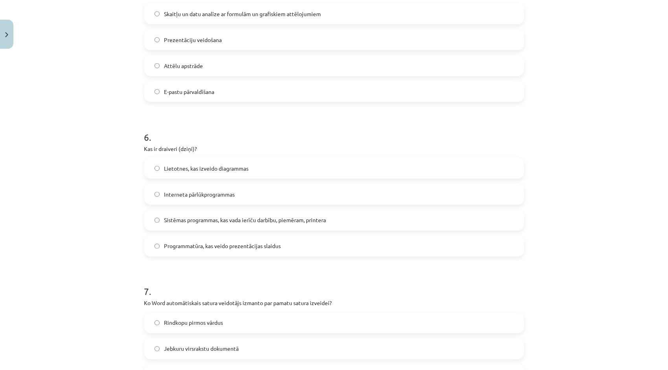
scroll to position [786, 0]
click at [206, 221] on span "Sistēmas programmas, kas vada ierīču darbību, piemēram, printera" at bounding box center [245, 219] width 162 height 8
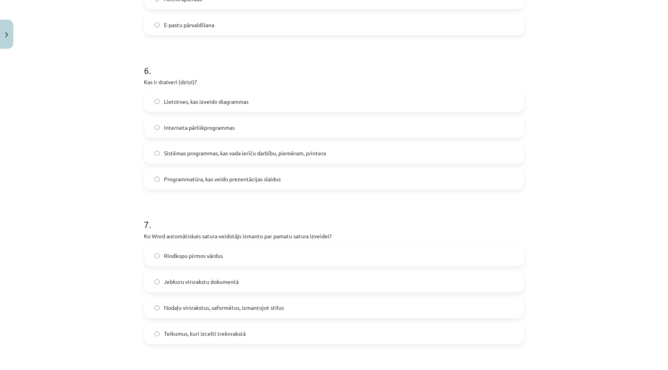
scroll to position [864, 0]
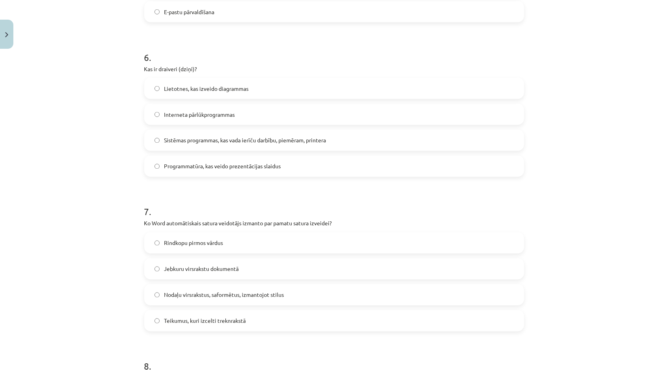
click at [257, 240] on label "Rindkopu pirmos vārdus" at bounding box center [334, 243] width 378 height 20
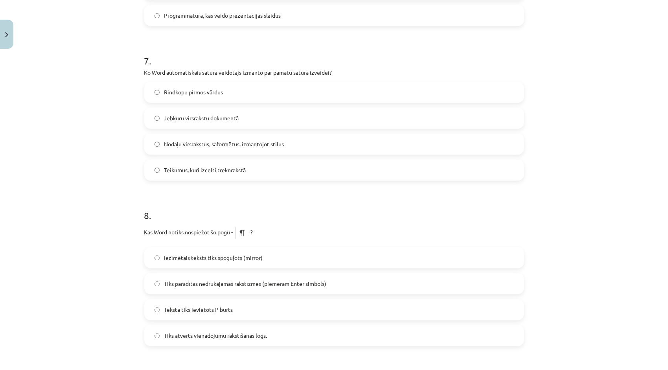
scroll to position [1022, 0]
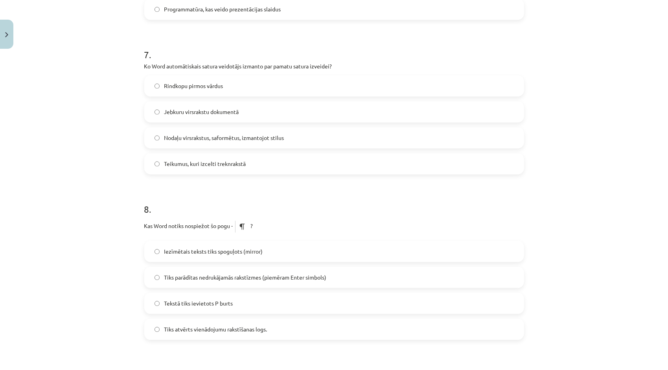
click at [229, 329] on span "Tiks atvērts vienādojumu rakstīšanas logs." at bounding box center [215, 329] width 103 height 8
click at [206, 275] on span "Tiks parādītas nedrukājamās rakstīzmes (piemēram Enter simbols)" at bounding box center [245, 277] width 162 height 8
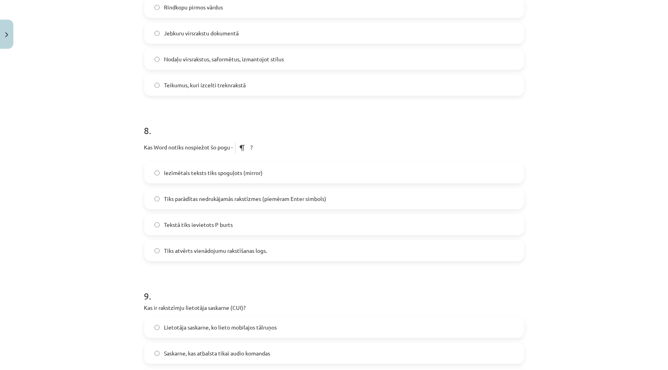
scroll to position [1218, 0]
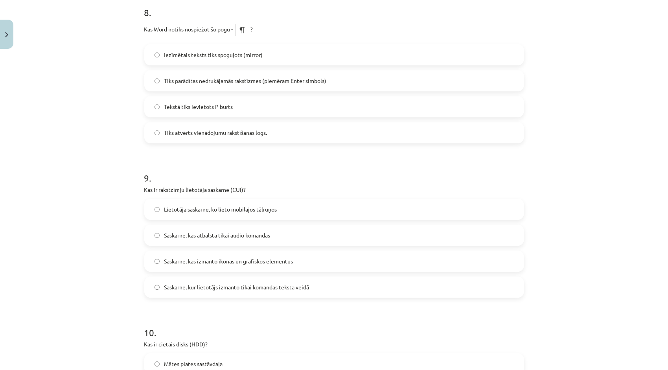
click at [188, 240] on label "Saskarne, kas atbalsta tikai audio komandas" at bounding box center [334, 235] width 378 height 20
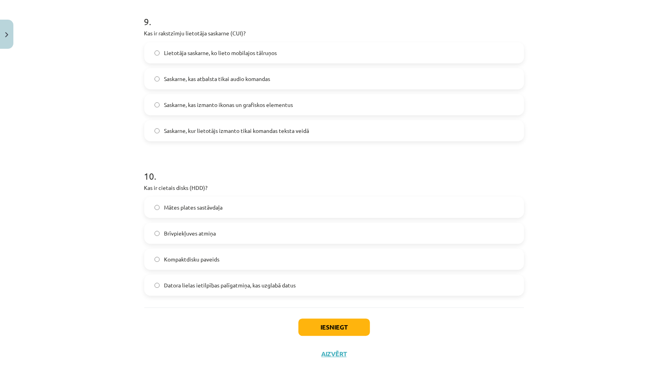
scroll to position [1375, 0]
click at [172, 286] on span "Datora lielas ietilpības palīgatmiņa, kas uzglabā datus" at bounding box center [230, 284] width 132 height 8
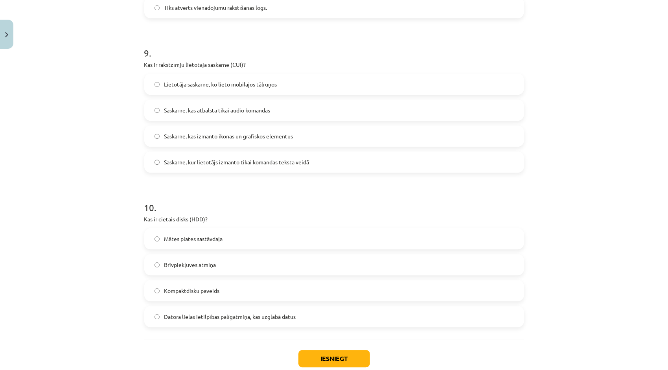
scroll to position [1391, 0]
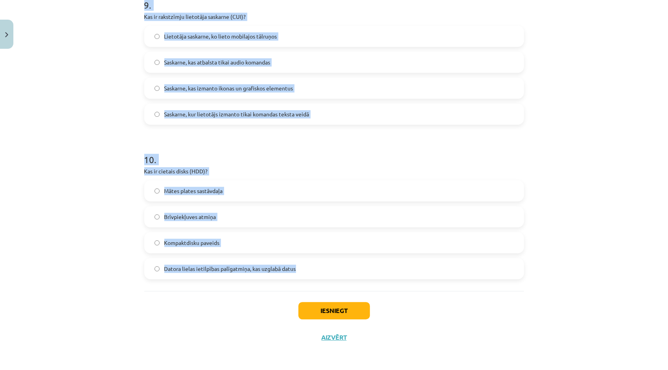
drag, startPoint x: 142, startPoint y: 136, endPoint x: 300, endPoint y: 278, distance: 212.8
copy form "1 . Kura no šīm programmām ir piemērs tekstapstrādes lietotnei? GIMP LibreOffic…"
click at [114, 231] on div "Mācību tēma: Datorikas - 10. klases 1. ieskaites mācību materiāls #13 Noslēguma…" at bounding box center [334, 185] width 668 height 370
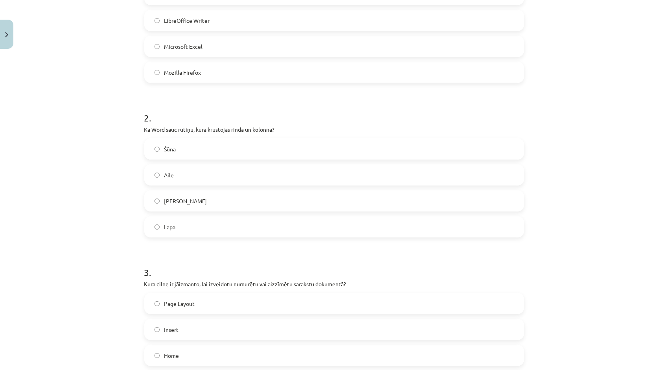
click at [256, 149] on label "Šūna" at bounding box center [334, 149] width 378 height 20
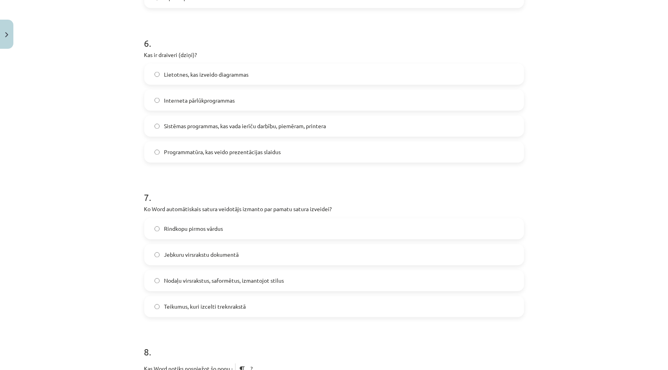
scroll to position [880, 0]
click at [204, 280] on span "Nodaļu virsrakstus, saformētus, izmantojot stilus" at bounding box center [224, 279] width 120 height 8
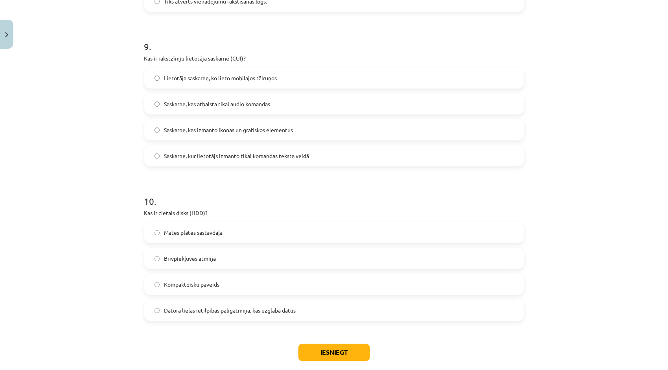
scroll to position [1352, 0]
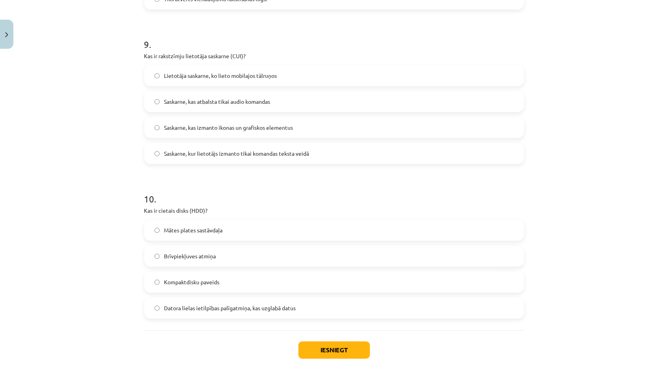
click at [329, 147] on label "Saskarne, kur lietotājs izmanto tikai komandas teksta veidā" at bounding box center [334, 153] width 378 height 20
click at [336, 347] on button "Iesniegt" at bounding box center [334, 349] width 72 height 17
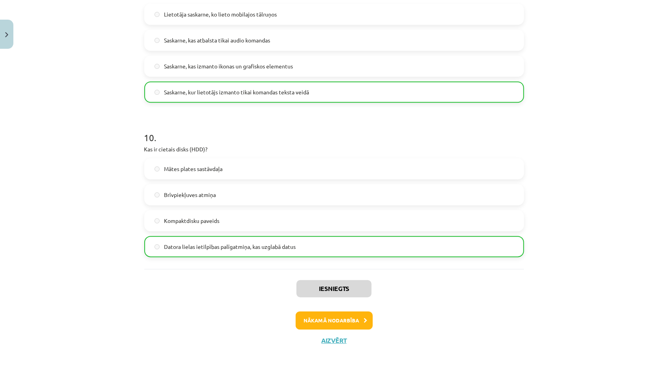
scroll to position [1415, 0]
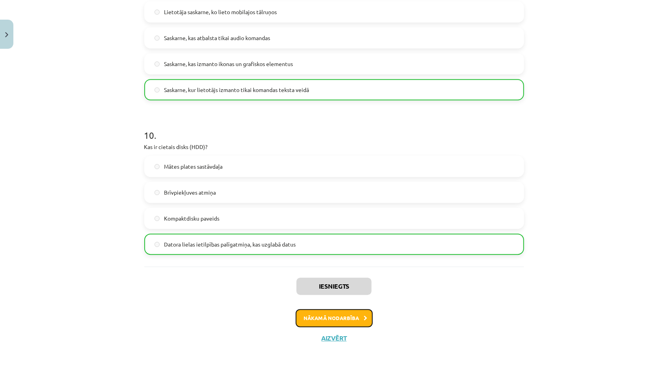
click at [351, 319] on button "Nākamā nodarbība" at bounding box center [333, 318] width 77 height 18
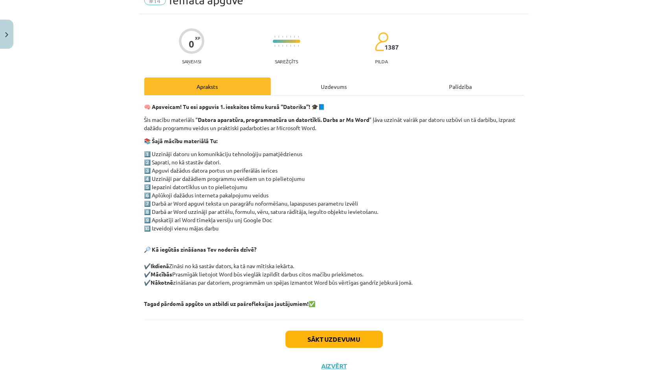
scroll to position [20, 0]
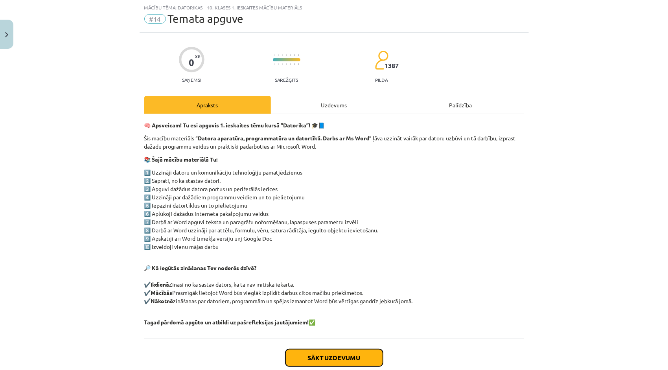
click at [336, 354] on button "Sākt uzdevumu" at bounding box center [333, 357] width 97 height 17
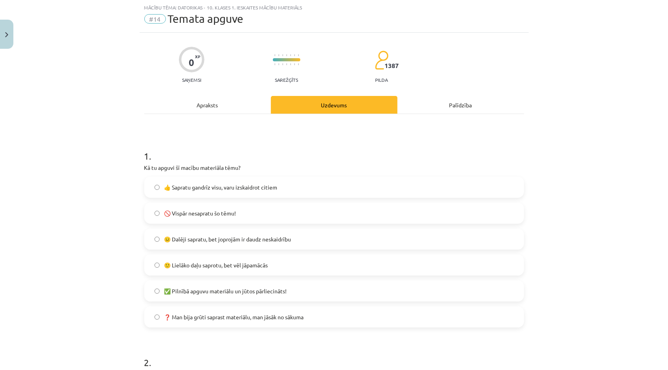
drag, startPoint x: 247, startPoint y: 189, endPoint x: 241, endPoint y: 185, distance: 6.7
click at [241, 185] on span "👍 Sapratu gandrīz visu, varu izskaidrot citiem" at bounding box center [220, 187] width 113 height 8
click at [261, 261] on span "🙂 Lielāko daļu saprotu, bet vēl jāpamācās" at bounding box center [216, 265] width 104 height 8
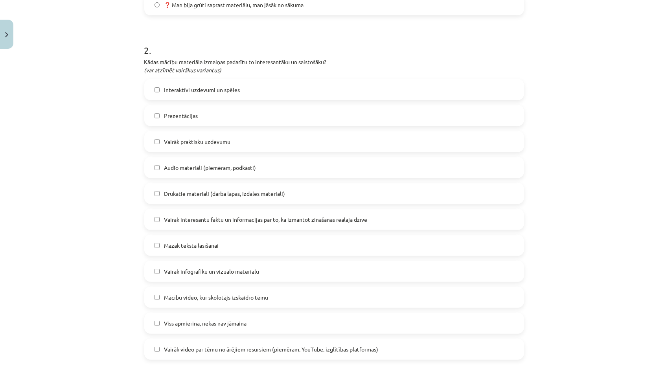
scroll to position [334, 0]
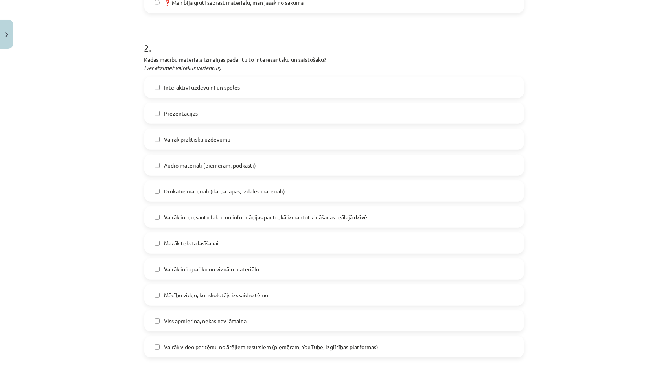
click at [200, 301] on label "Mācību video, kur skolotājs izskaidro tēmu" at bounding box center [334, 295] width 378 height 20
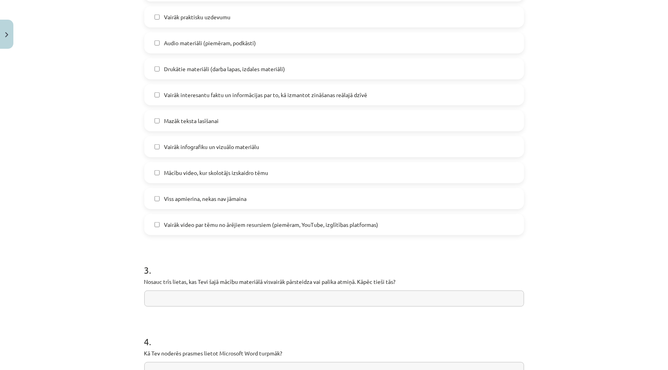
scroll to position [530, 0]
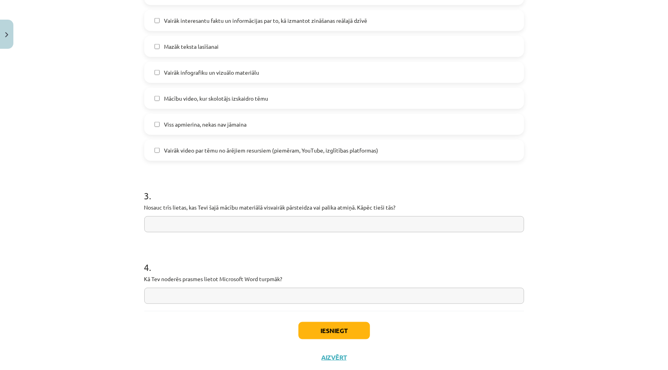
click at [196, 224] on input "text" at bounding box center [334, 224] width 380 height 16
type input "**********"
click at [162, 301] on input "text" at bounding box center [334, 296] width 380 height 16
type input "**********"
click at [323, 330] on button "Iesniegt" at bounding box center [334, 330] width 72 height 17
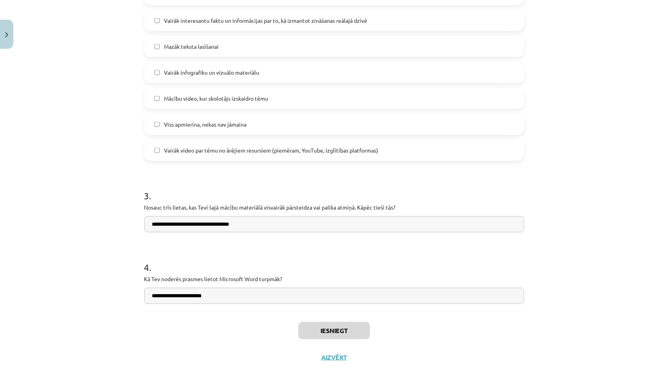
scroll to position [824, 0]
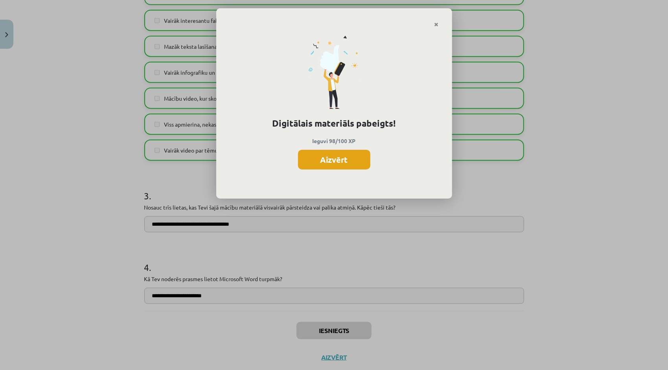
click at [334, 161] on button "Aizvērt" at bounding box center [334, 160] width 72 height 20
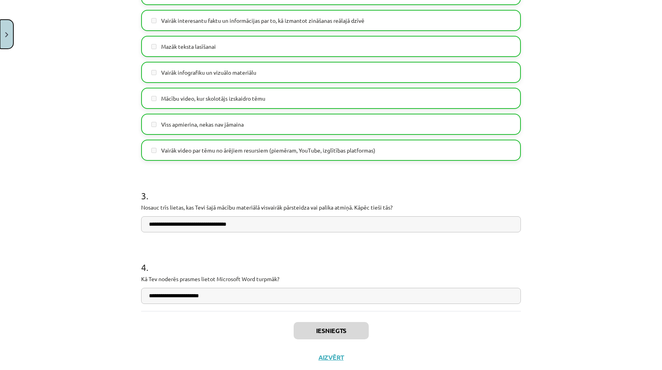
click at [7, 38] on button "Close" at bounding box center [6, 34] width 13 height 29
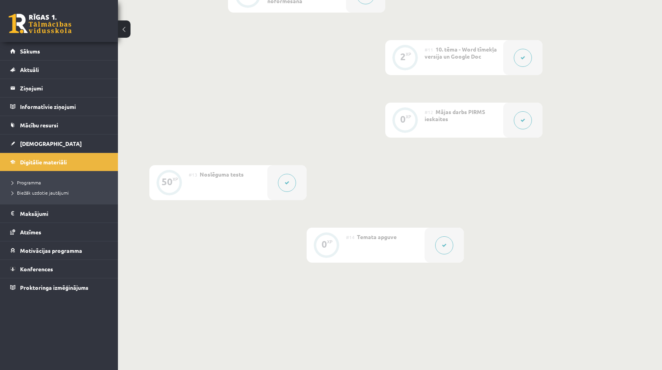
click at [290, 182] on button at bounding box center [287, 183] width 18 height 18
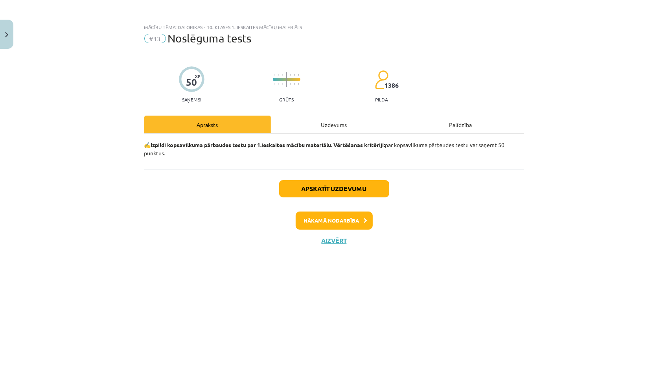
click at [342, 122] on div "Uzdevums" at bounding box center [334, 125] width 127 height 18
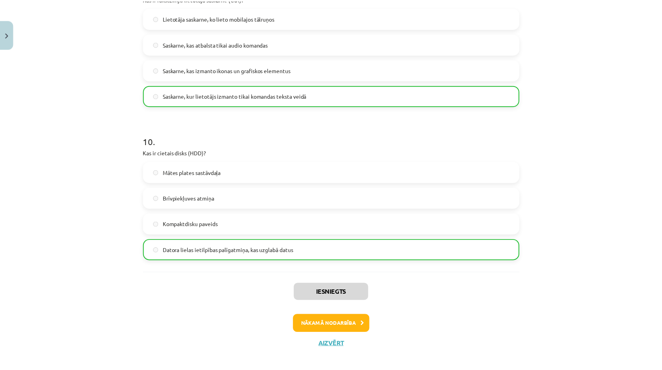
scroll to position [1415, 0]
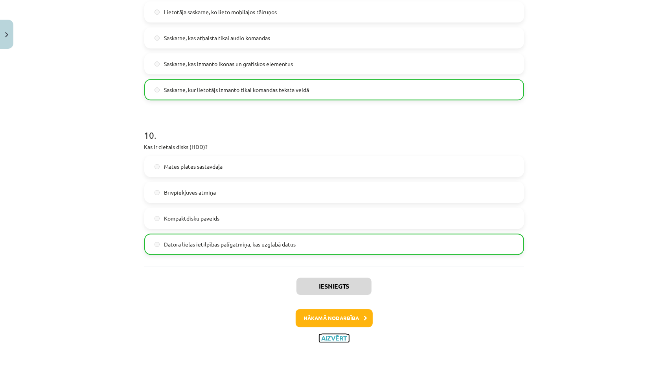
click at [335, 335] on button "Aizvērt" at bounding box center [334, 338] width 30 height 8
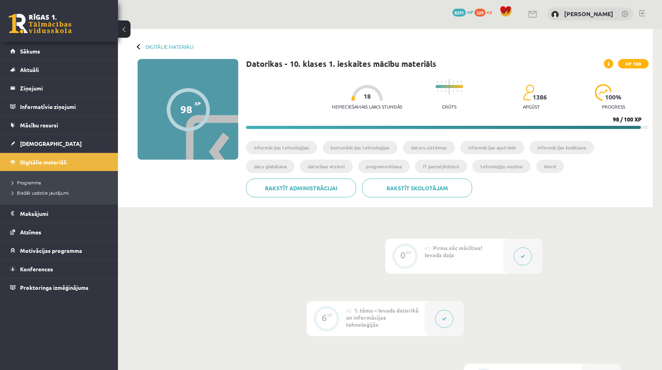
scroll to position [0, 0]
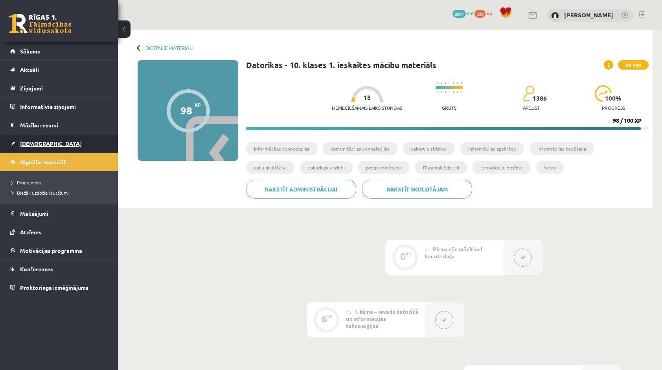
click at [59, 139] on link "[DEMOGRAPHIC_DATA]" at bounding box center [59, 143] width 98 height 18
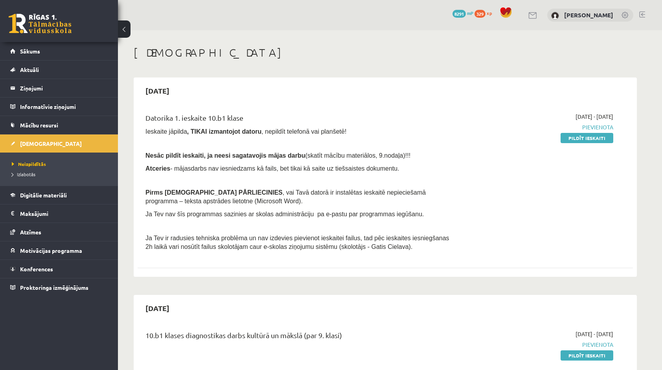
drag, startPoint x: 567, startPoint y: 137, endPoint x: 369, endPoint y: 36, distance: 222.5
click at [567, 137] on link "Pildīt ieskaiti" at bounding box center [586, 138] width 53 height 10
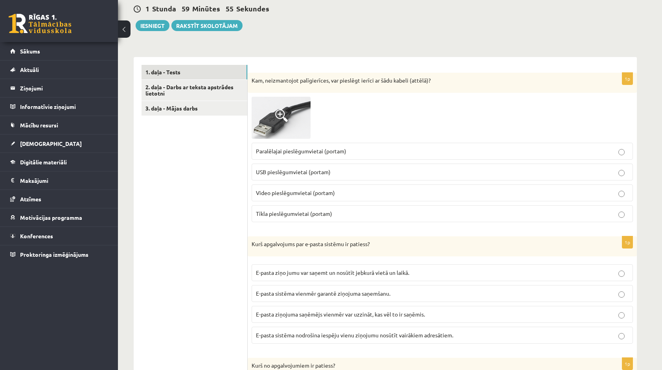
scroll to position [79, 0]
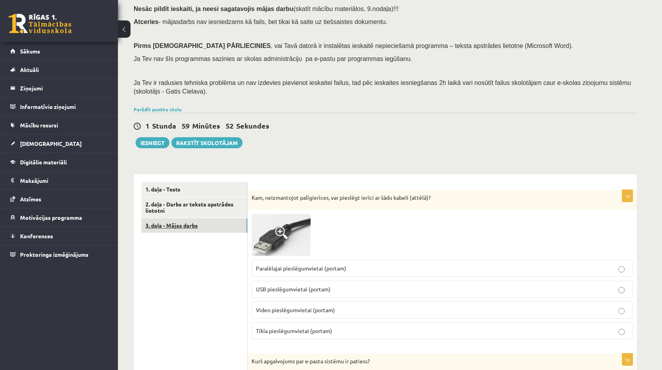
click at [210, 228] on link "3. daļa - Mājas darbs" at bounding box center [194, 225] width 106 height 15
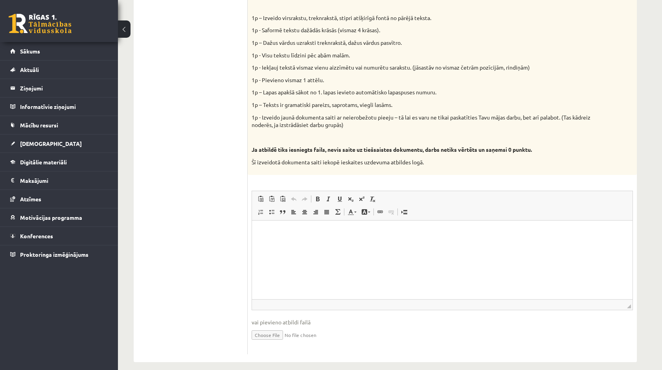
scroll to position [352, 0]
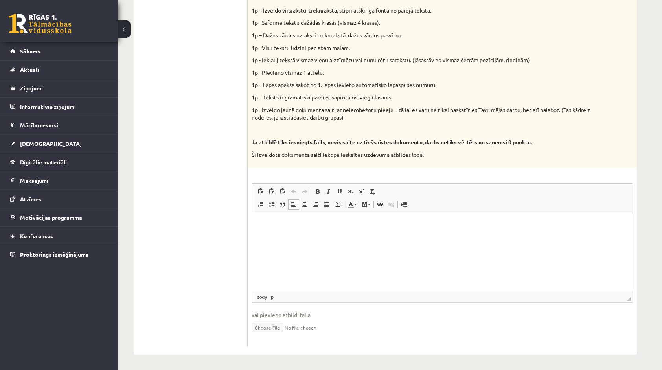
click at [321, 228] on p "Editor, wiswyg-editor-user-answer-47024960390140" at bounding box center [442, 224] width 365 height 8
click at [229, 222] on ul "1. daļa - Tests 2. daļa - Darbs ar teksta apstrādes lietotni 3. daļa - Mājas da…" at bounding box center [194, 127] width 106 height 439
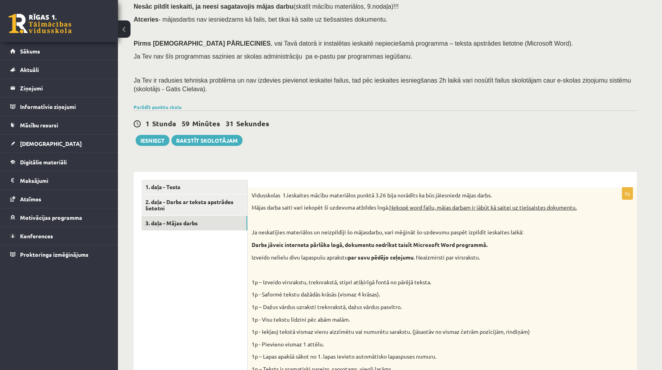
scroll to position [77, 0]
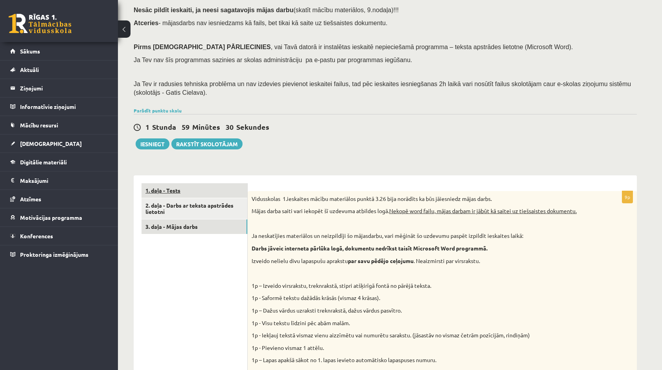
click at [195, 191] on link "1. daļa - Tests" at bounding box center [194, 190] width 106 height 15
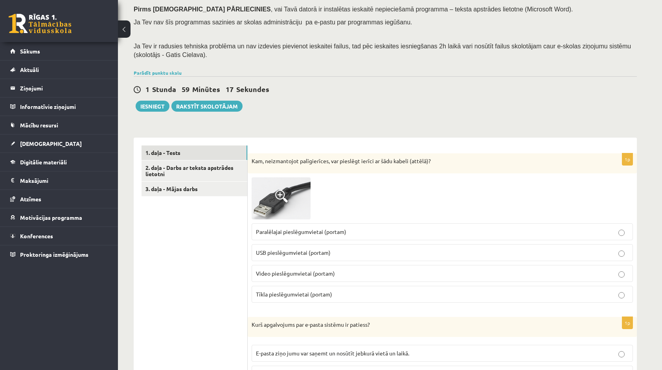
scroll to position [117, 0]
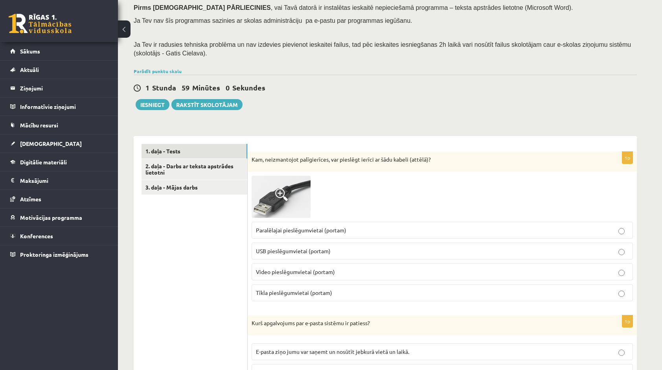
click at [340, 253] on p "USB pieslēgumvietai (portam)" at bounding box center [442, 251] width 373 height 8
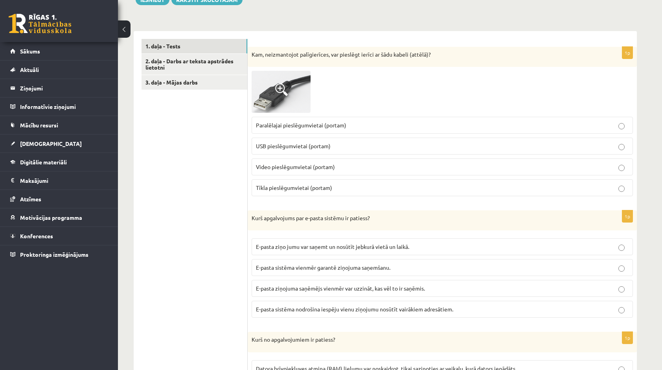
scroll to position [235, 0]
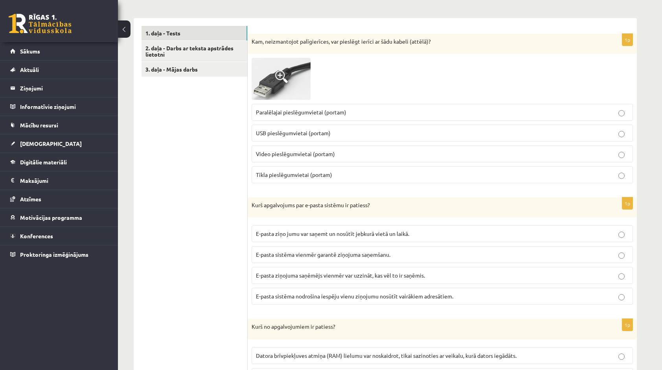
click at [316, 229] on p "E-pasta ziņo jumu var saņemt un nosūtīt jebkurā vietā un laikā." at bounding box center [442, 233] width 373 height 8
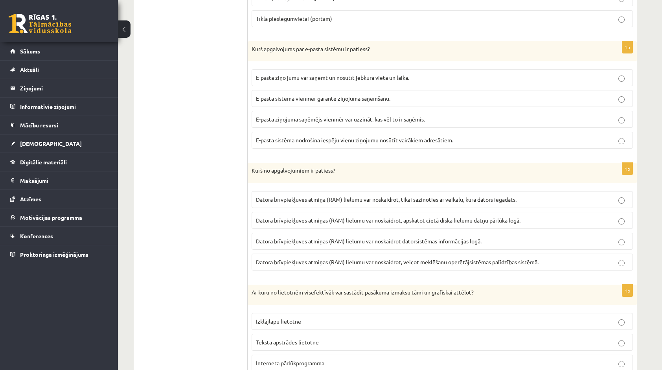
scroll to position [392, 0]
click at [376, 262] on label "Datora brīvpiekļuves atmiņas (RAM) lielumu var noskaidrot, veicot meklēšanu ope…" at bounding box center [441, 260] width 381 height 17
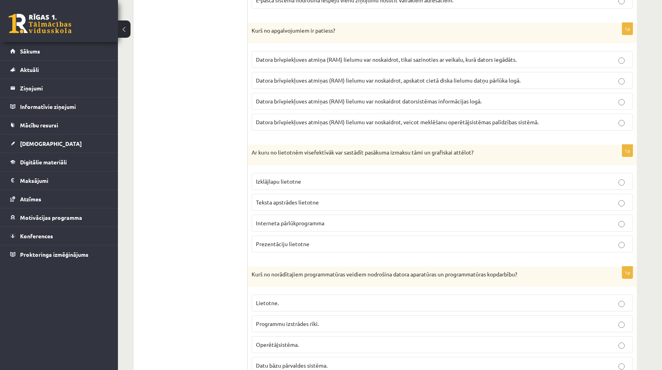
scroll to position [588, 0]
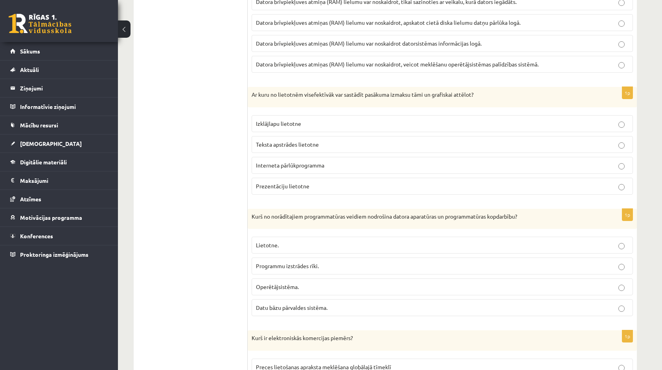
click at [321, 182] on p "Prezentāciju lietotne" at bounding box center [442, 186] width 373 height 8
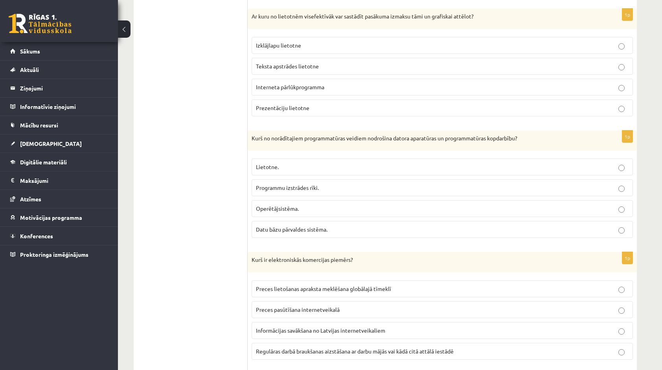
scroll to position [667, 0]
click at [323, 208] on label "Operētājsistēma." at bounding box center [441, 208] width 381 height 17
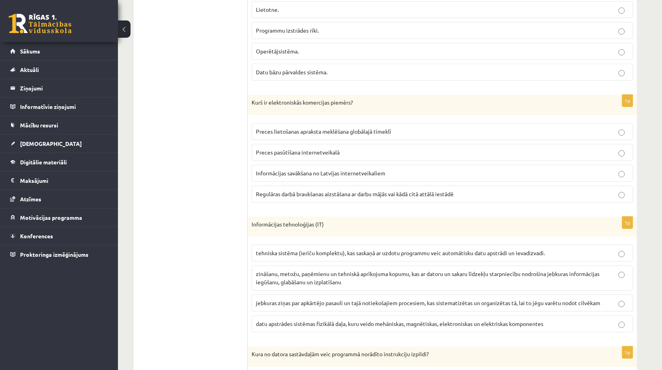
scroll to position [824, 0]
click at [314, 150] on label "Preces pasūtīšana internetveikalā" at bounding box center [441, 151] width 381 height 17
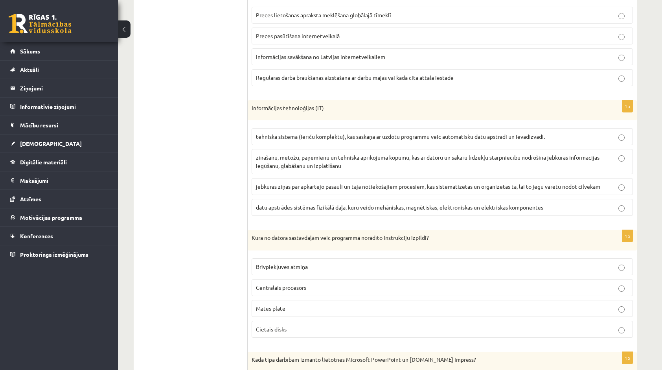
scroll to position [942, 0]
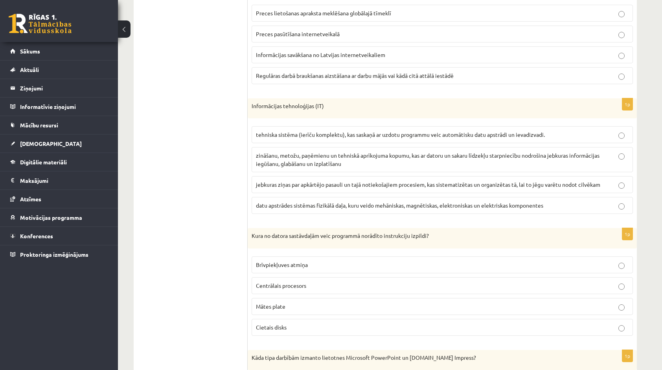
click at [365, 152] on p "zināšanu, metožu, paņēmienu un tehniskā aprīkojuma kopumu, kas ar datoru un sak…" at bounding box center [442, 159] width 373 height 17
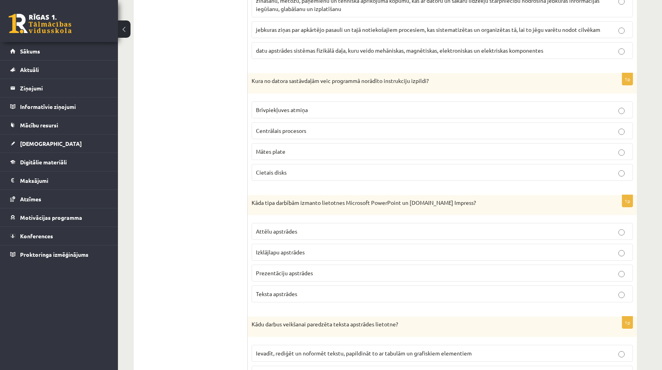
scroll to position [1099, 0]
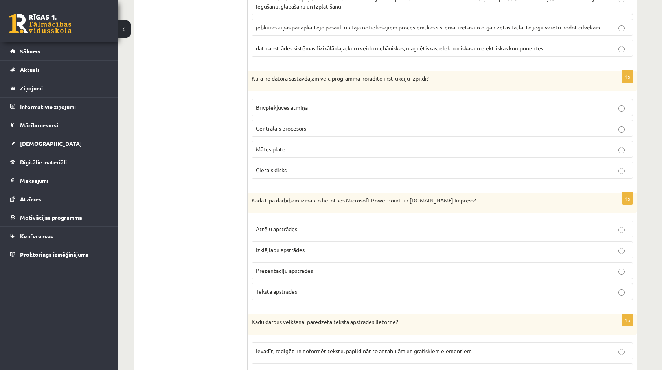
click at [336, 103] on p "Brīvpiekļuves atmiņa" at bounding box center [442, 107] width 373 height 8
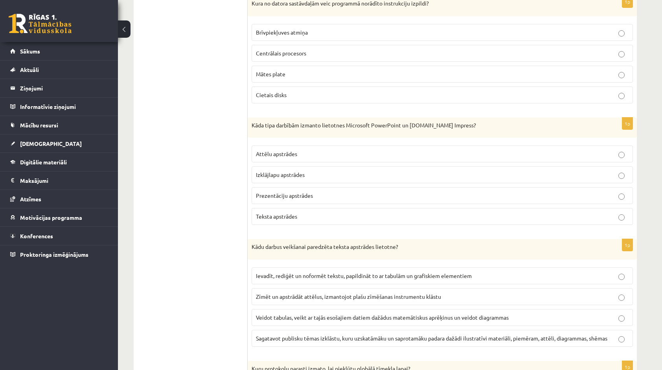
scroll to position [1178, 0]
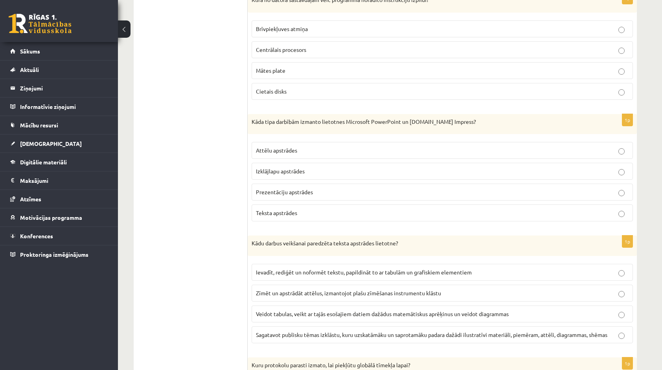
click at [319, 41] on label "Centrālais procesors" at bounding box center [441, 49] width 381 height 17
click at [297, 188] on span "Prezentāciju apstrādes" at bounding box center [284, 191] width 57 height 7
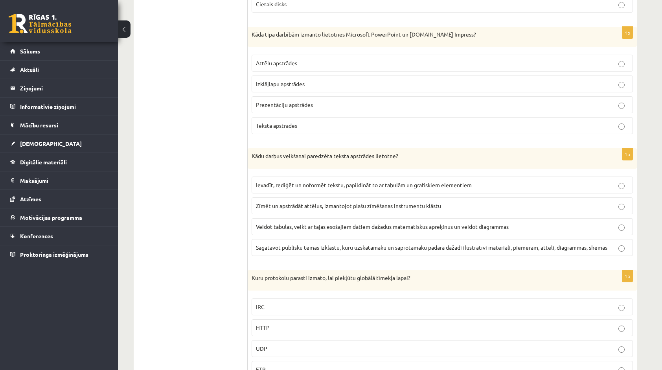
scroll to position [1296, 0]
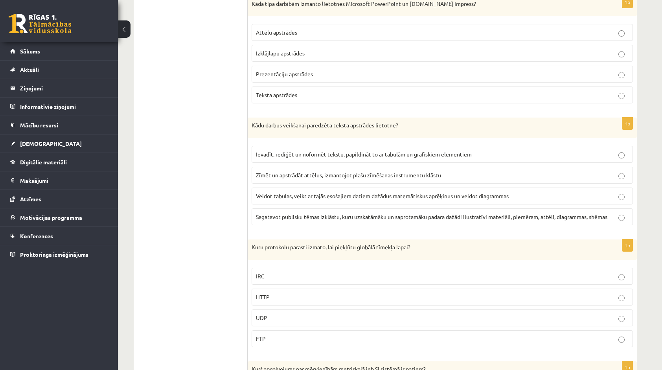
click at [329, 150] on span "Ievadīt, rediģēt un noformēt tekstu, papildināt to ar tabulām un grafiskiem ele…" at bounding box center [364, 153] width 216 height 7
click at [350, 213] on p "Sagatavot publisku tēmas izklāstu, kuru uzskatāmāku un saprotamāku padara dažād…" at bounding box center [442, 217] width 373 height 8
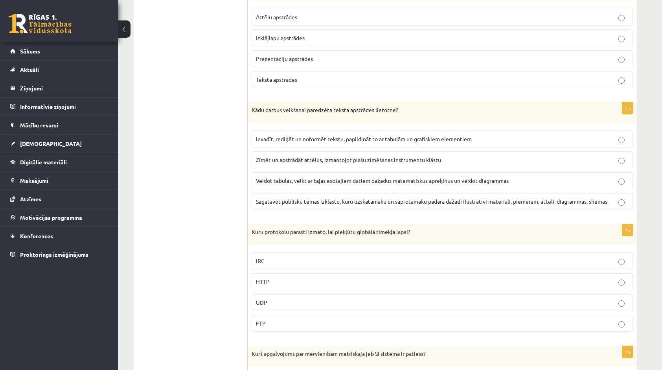
scroll to position [1335, 0]
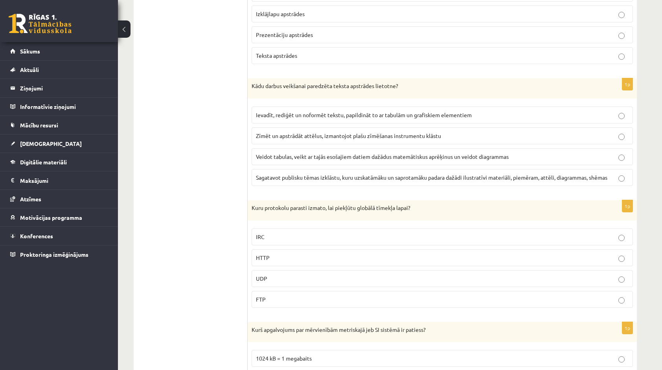
click at [335, 253] on p "HTTP" at bounding box center [442, 257] width 373 height 8
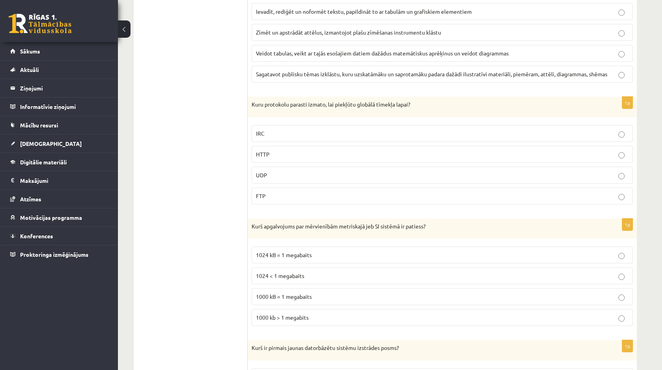
scroll to position [1453, 0]
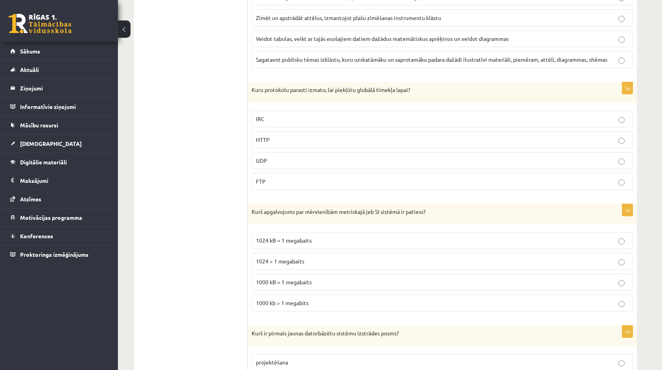
click at [294, 299] on span "1000 kb > 1 megabits" at bounding box center [282, 302] width 53 height 7
click at [303, 233] on label "1024 kB = 1 megabaits" at bounding box center [441, 240] width 381 height 17
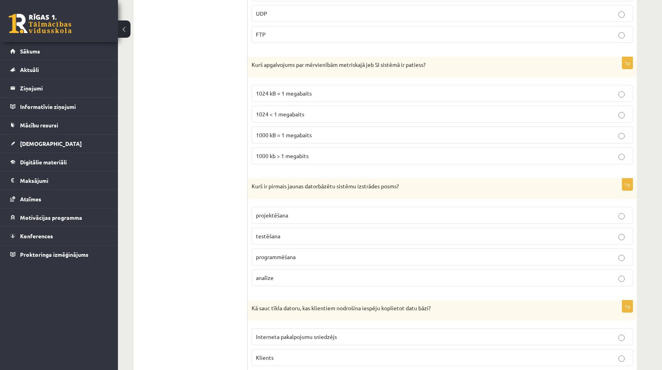
scroll to position [1610, 0]
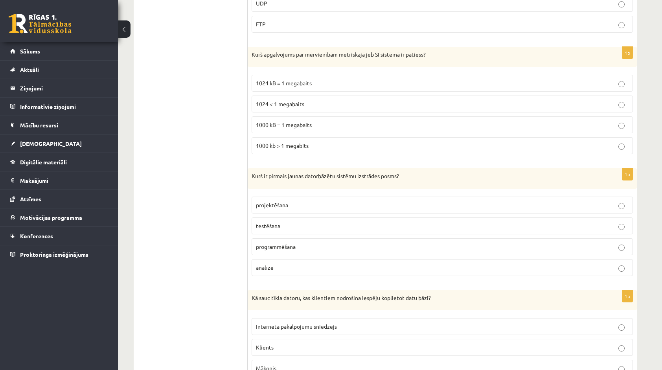
click at [295, 263] on p "analīze" at bounding box center [442, 267] width 373 height 8
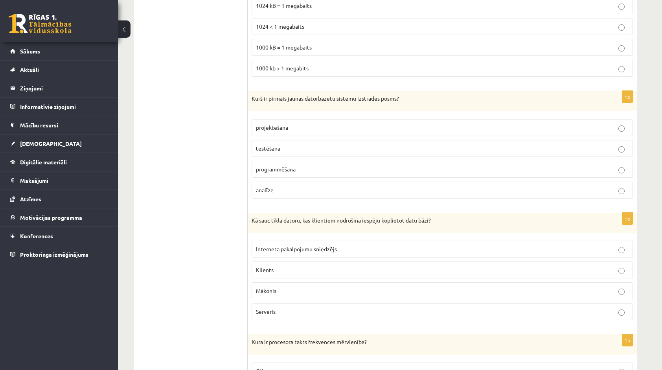
scroll to position [1688, 0]
click at [281, 244] on span "Interneta pakalpojumu sniedzējs" at bounding box center [296, 247] width 81 height 7
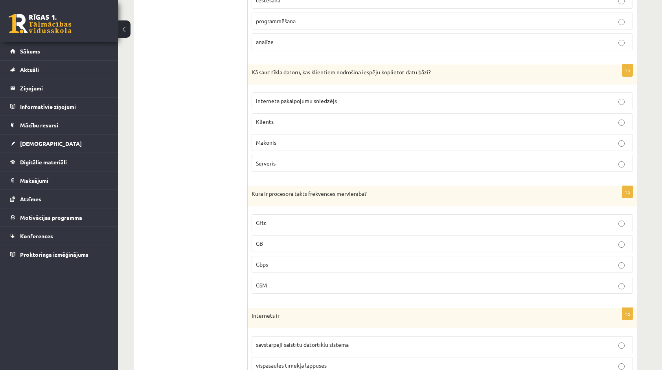
scroll to position [1846, 0]
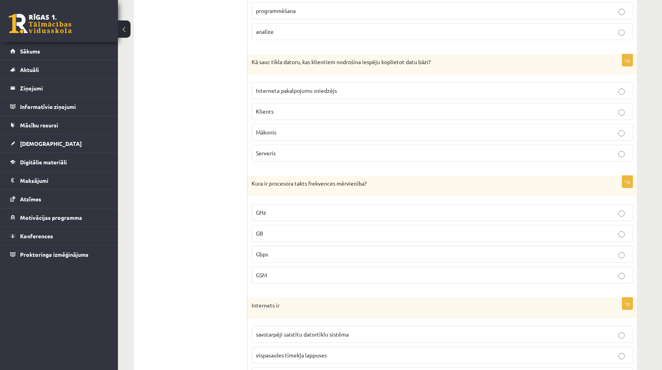
click at [296, 149] on p "Serveris" at bounding box center [442, 153] width 373 height 8
click at [335, 208] on p "GHz" at bounding box center [442, 212] width 373 height 8
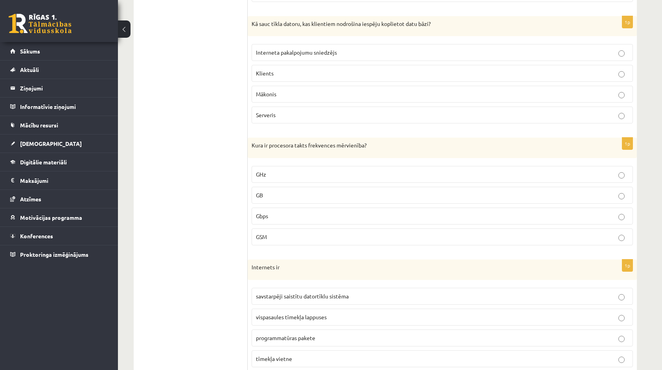
scroll to position [1924, 0]
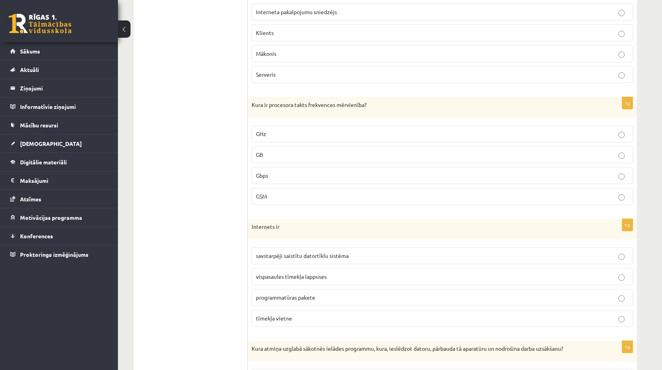
click at [303, 314] on p "tīmekļa vietne" at bounding box center [442, 318] width 373 height 8
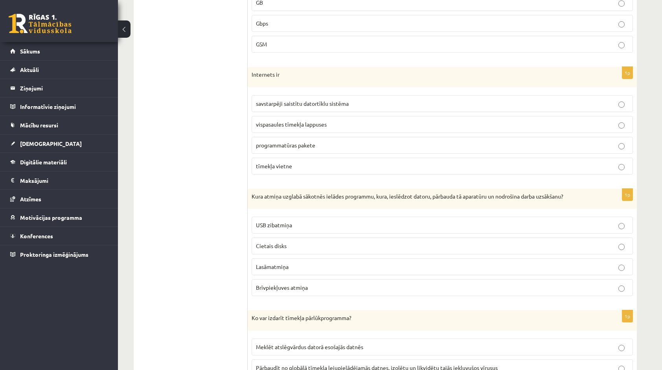
scroll to position [2081, 0]
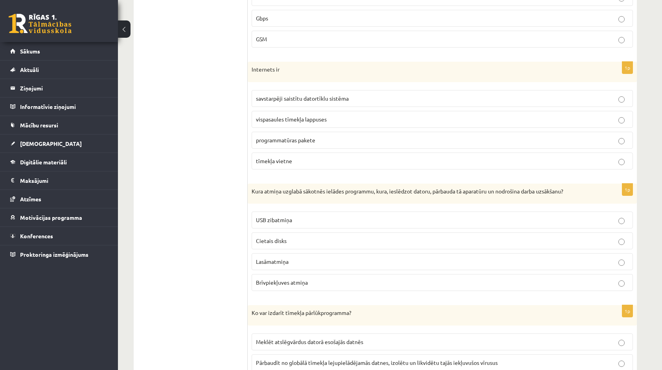
click at [295, 253] on label "Lasāmatmiņa" at bounding box center [441, 261] width 381 height 17
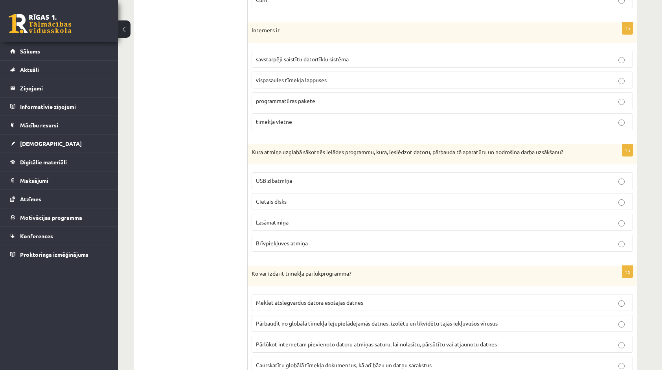
scroll to position [2135, 0]
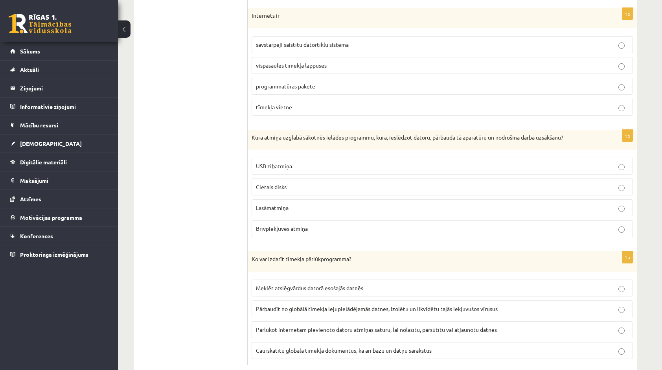
click at [292, 326] on span "Pārlūkot internetam pievienoto datoru atmiņas saturu, lai nolasītu, pārsūtītu v…" at bounding box center [376, 329] width 241 height 7
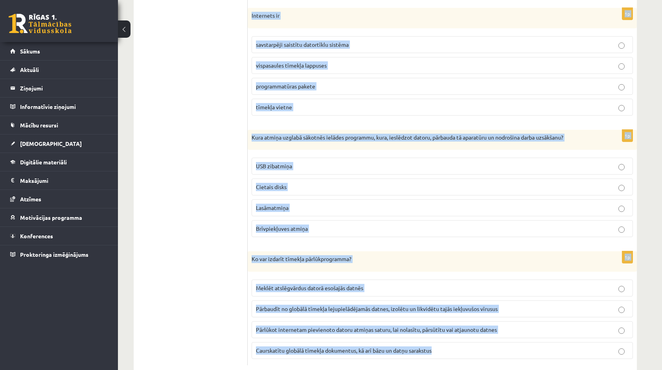
drag, startPoint x: 251, startPoint y: 266, endPoint x: 442, endPoint y: 341, distance: 204.5
copy form "Kurš apgalvojums par e-pasta sistēmu ir patiess? E-pasta ziņo jumu var saņemt u…"
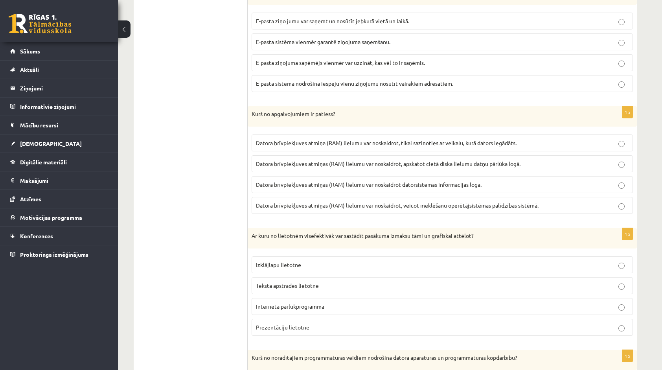
scroll to position [472, 0]
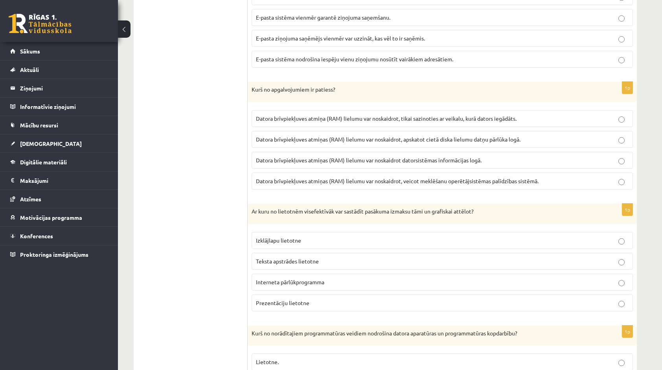
click at [420, 157] on span "Datora brīvpiekļuves atmiņas (RAM) lielumu var noskaidrot datorsistēmas informā…" at bounding box center [369, 159] width 226 height 7
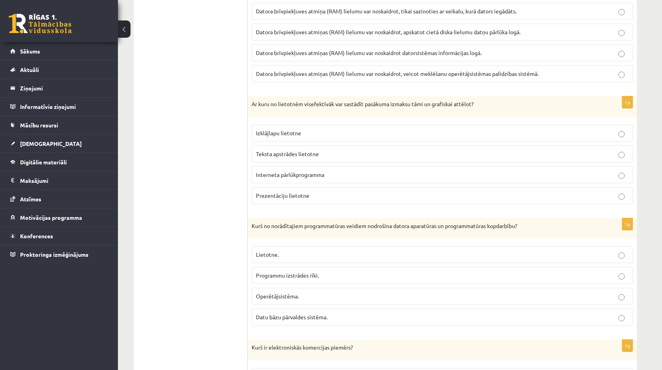
scroll to position [589, 0]
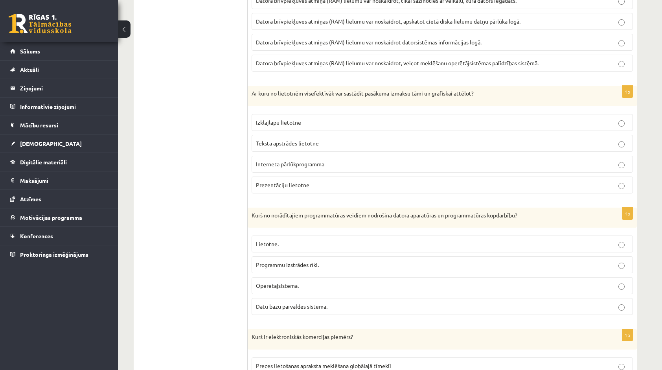
click at [309, 119] on p "Izklājlapu lietotne" at bounding box center [442, 122] width 373 height 8
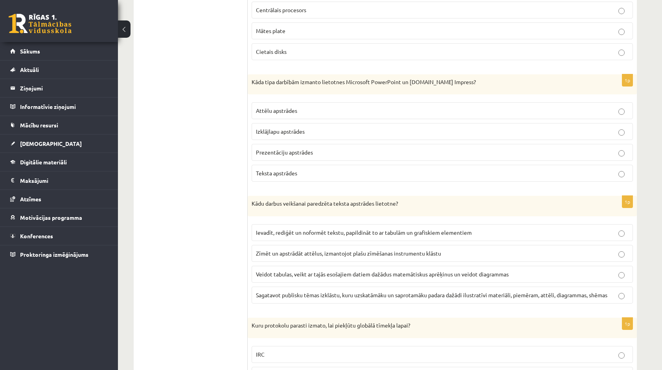
scroll to position [1218, 0]
click at [295, 223] on label "Ievadīt, rediģēt un noformēt tekstu, papildināt to ar tabulām un grafiskiem ele…" at bounding box center [441, 231] width 381 height 17
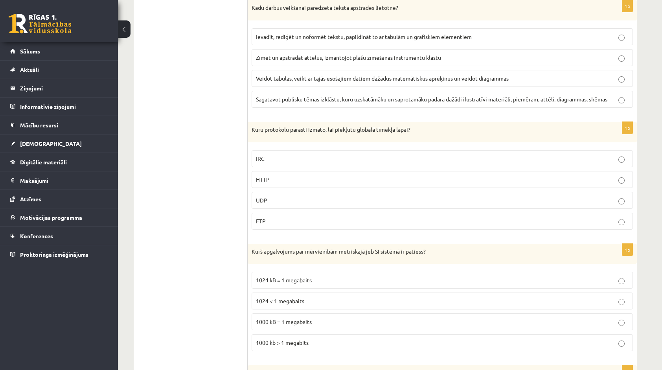
scroll to position [1415, 0]
click at [298, 337] on p "1000 kb > 1 megabits" at bounding box center [442, 341] width 373 height 8
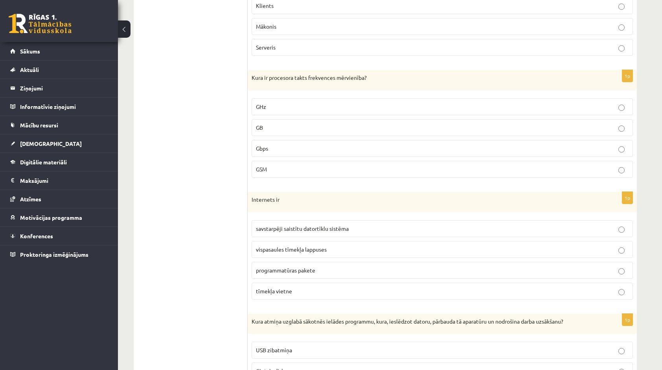
scroll to position [1965, 0]
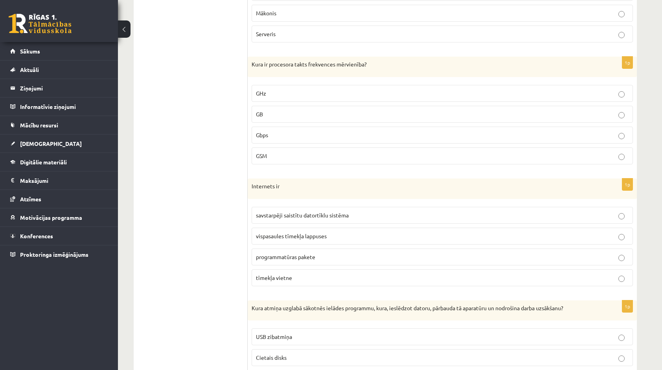
click at [297, 211] on span "savstarpēji saistītu datortīklu sistēma" at bounding box center [302, 214] width 93 height 7
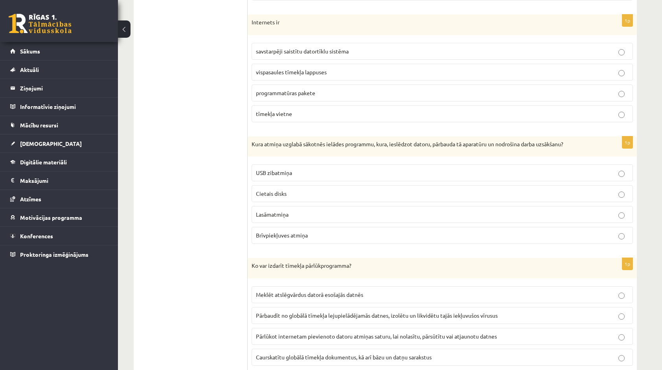
scroll to position [2135, 0]
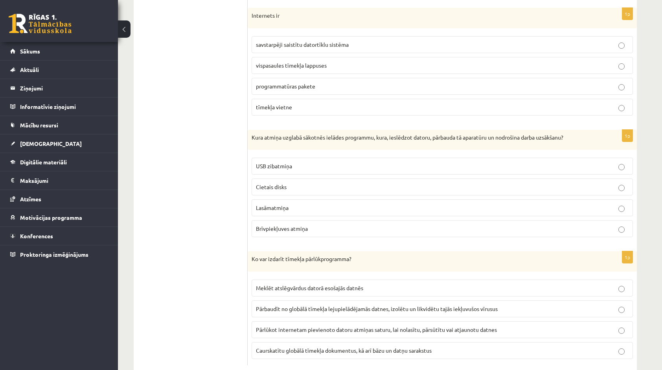
click at [273, 347] on span "Caurskatītu globālā tīmekļa dokumentus, kā arī bāzu un datņu sarakstus" at bounding box center [344, 350] width 176 height 7
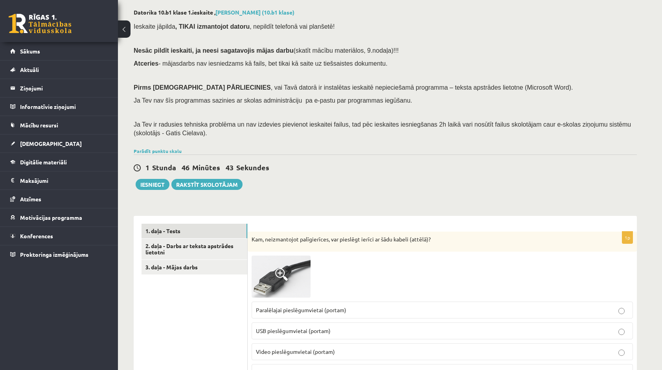
scroll to position [0, 0]
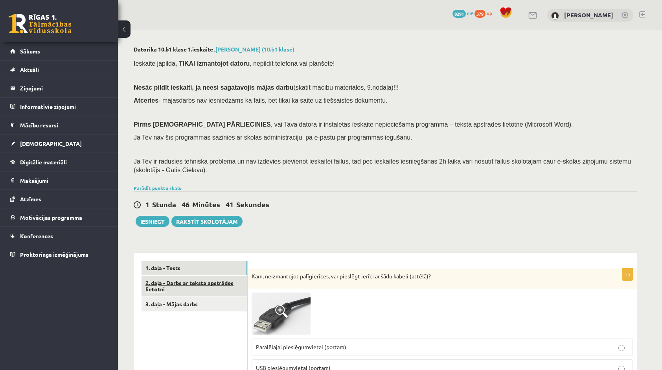
click at [170, 279] on link "2. daļa - Darbs ar teksta apstrādes lietotni" at bounding box center [194, 285] width 106 height 21
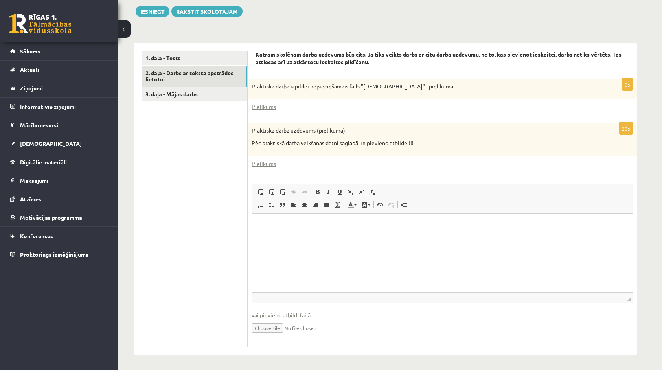
scroll to position [210, 0]
drag, startPoint x: 268, startPoint y: 229, endPoint x: 296, endPoint y: 133, distance: 99.7
click at [296, 213] on html at bounding box center [442, 225] width 380 height 24
click at [264, 105] on link "Pielikums" at bounding box center [263, 106] width 24 height 8
click at [261, 162] on link "Pielikums" at bounding box center [263, 163] width 24 height 8
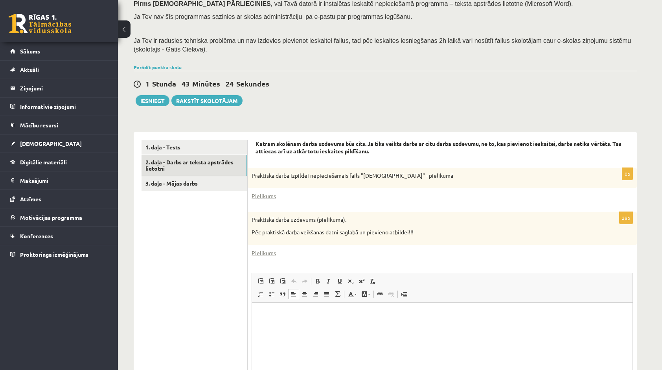
scroll to position [92, 0]
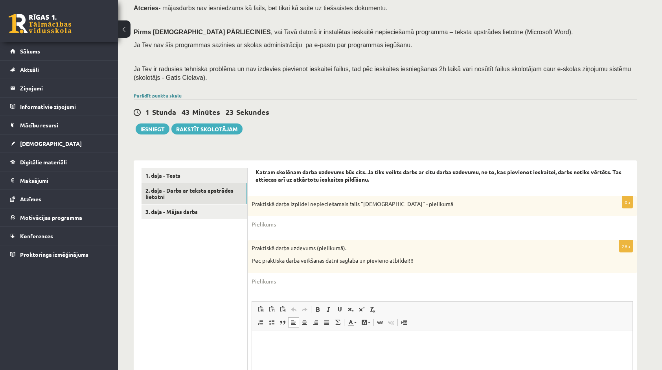
click at [167, 96] on link "Parādīt punktu skalu" at bounding box center [158, 95] width 48 height 6
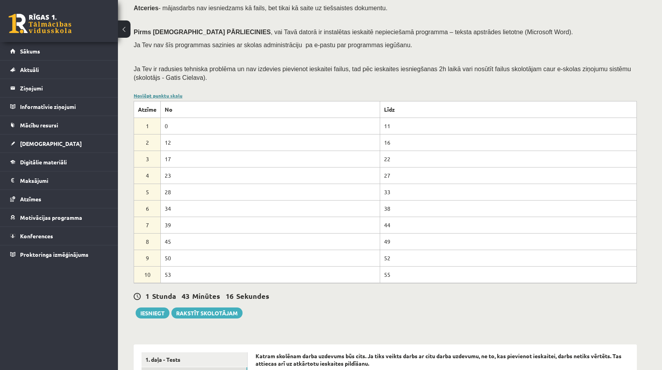
click at [171, 97] on link "Noslēpt punktu skalu" at bounding box center [158, 95] width 49 height 6
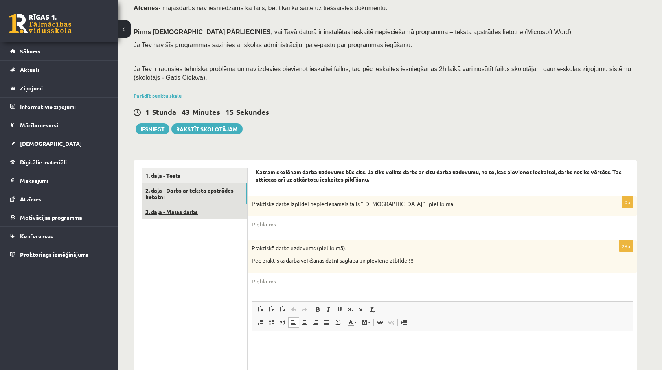
click at [189, 207] on link "3. daļa - Mājas darbs" at bounding box center [194, 211] width 106 height 15
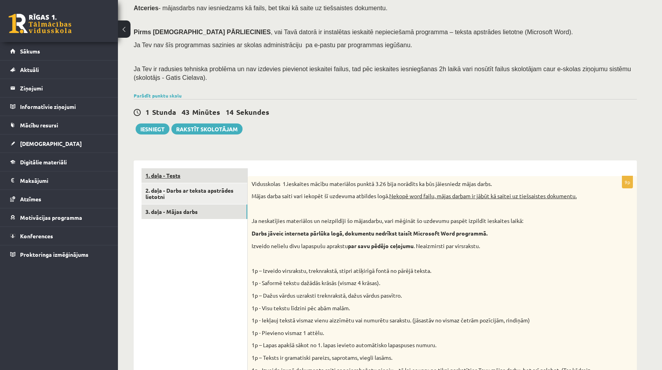
scroll to position [0, 0]
click at [176, 177] on link "1. daļa - Tests" at bounding box center [194, 175] width 106 height 15
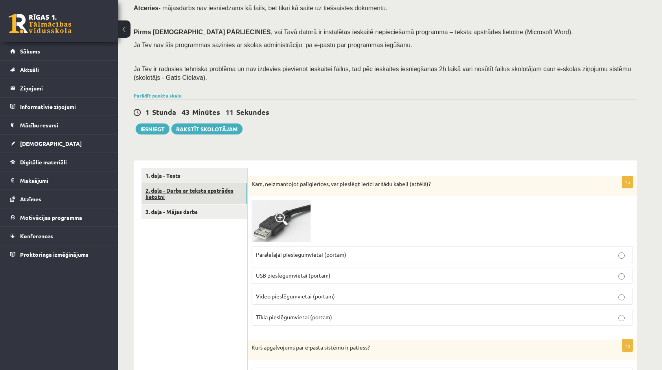
click at [181, 189] on link "2. daļa - Darbs ar teksta apstrādes lietotni" at bounding box center [194, 193] width 106 height 21
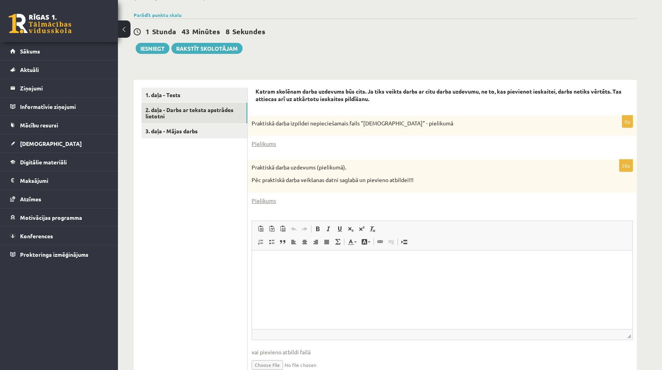
scroll to position [171, 0]
